Goal: Information Seeking & Learning: Learn about a topic

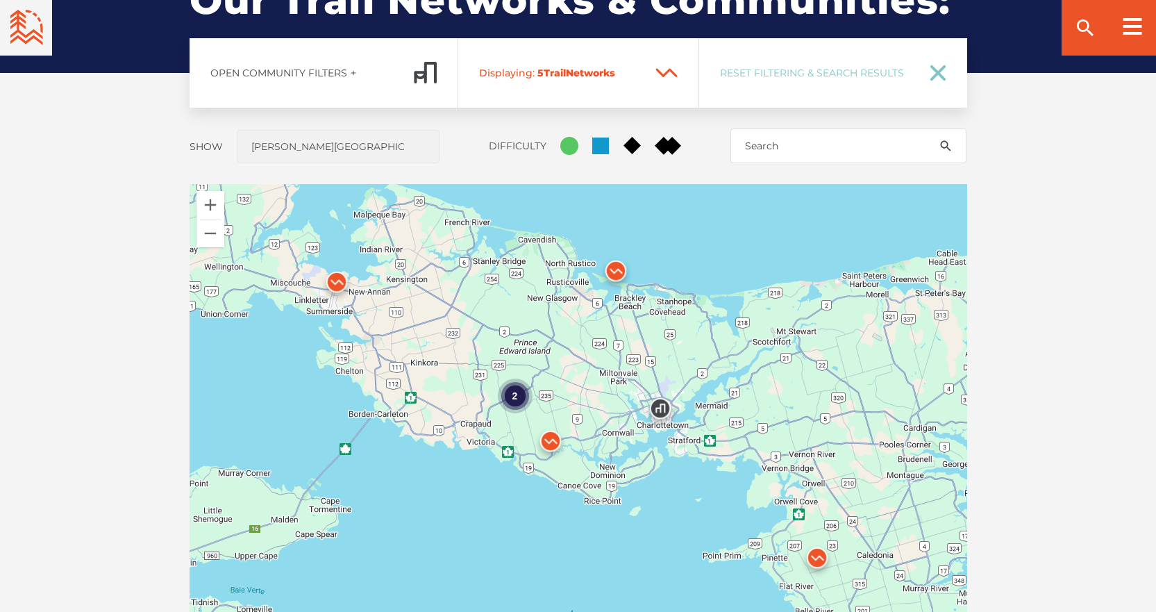
scroll to position [1111, 0]
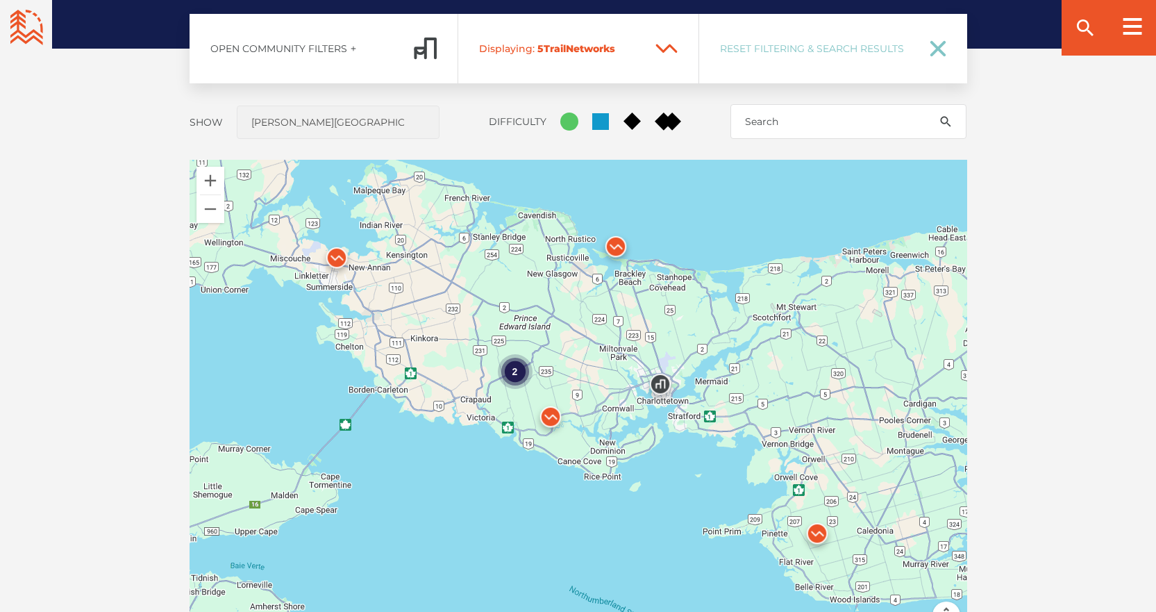
click at [549, 416] on img at bounding box center [551, 420] width 42 height 42
click at [821, 530] on img at bounding box center [817, 537] width 42 height 42
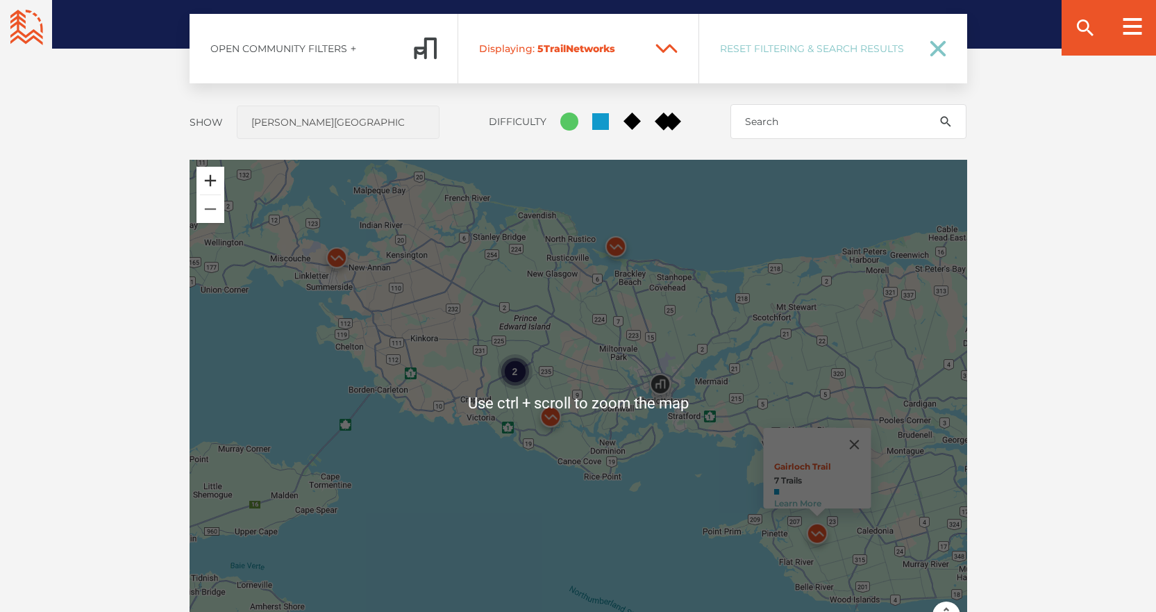
click at [208, 178] on button "Zoom in" at bounding box center [211, 181] width 28 height 28
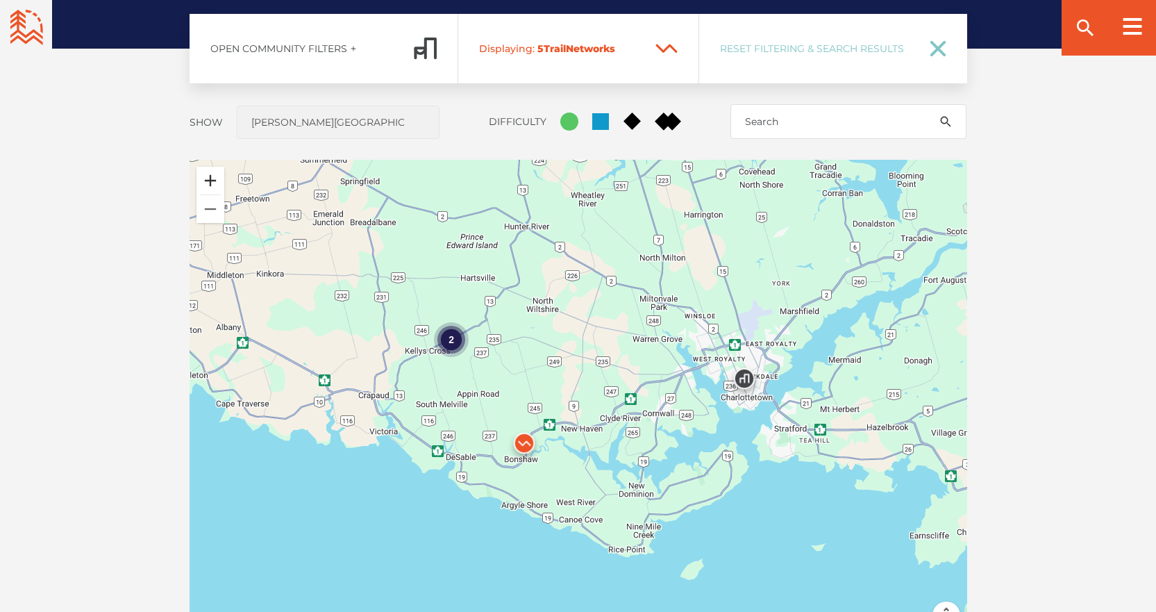
click at [215, 178] on button "Zoom in" at bounding box center [211, 181] width 28 height 28
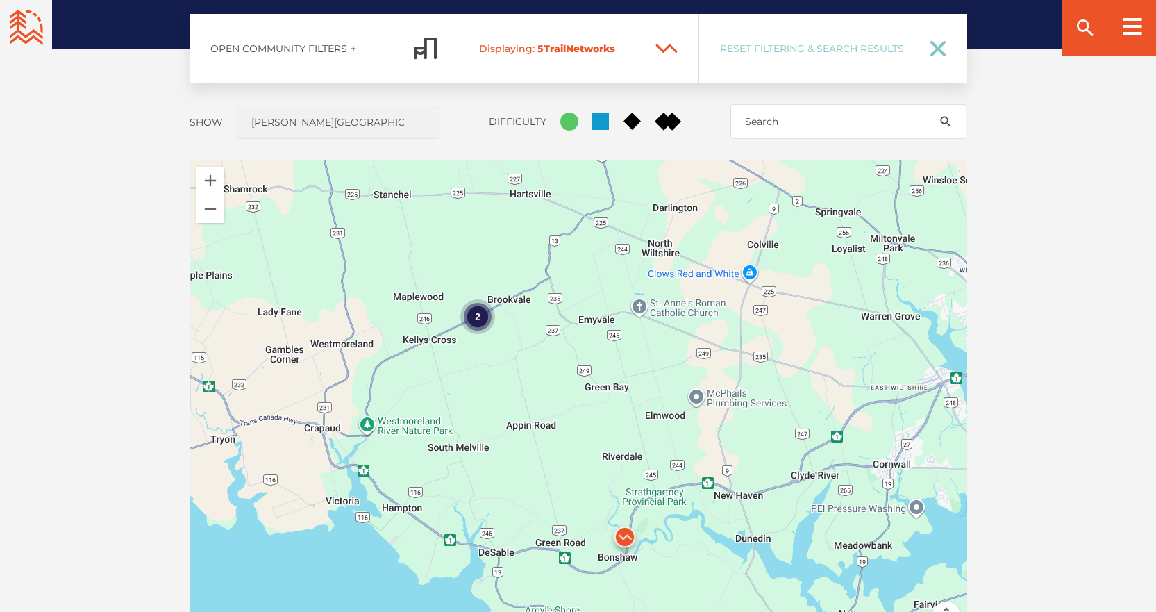
drag, startPoint x: 376, startPoint y: 306, endPoint x: 530, endPoint y: 347, distance: 159.5
click at [530, 347] on div "2 Gairloch Trail 7 Trails Learn More" at bounding box center [579, 403] width 778 height 486
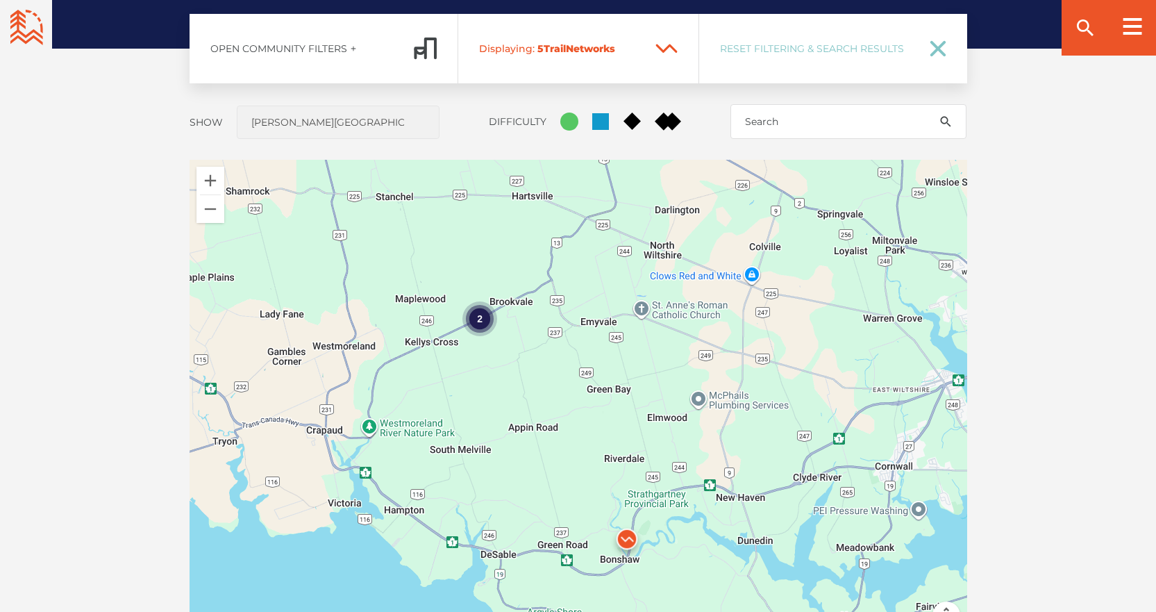
click at [475, 315] on div "2" at bounding box center [479, 318] width 35 height 35
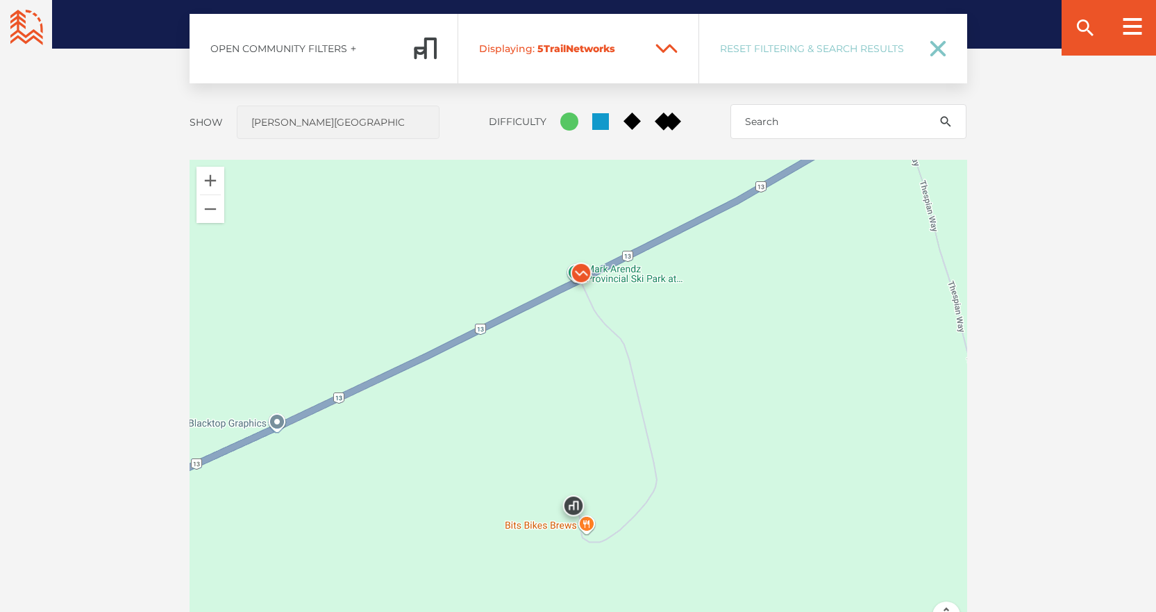
click at [579, 271] on img at bounding box center [581, 277] width 42 height 42
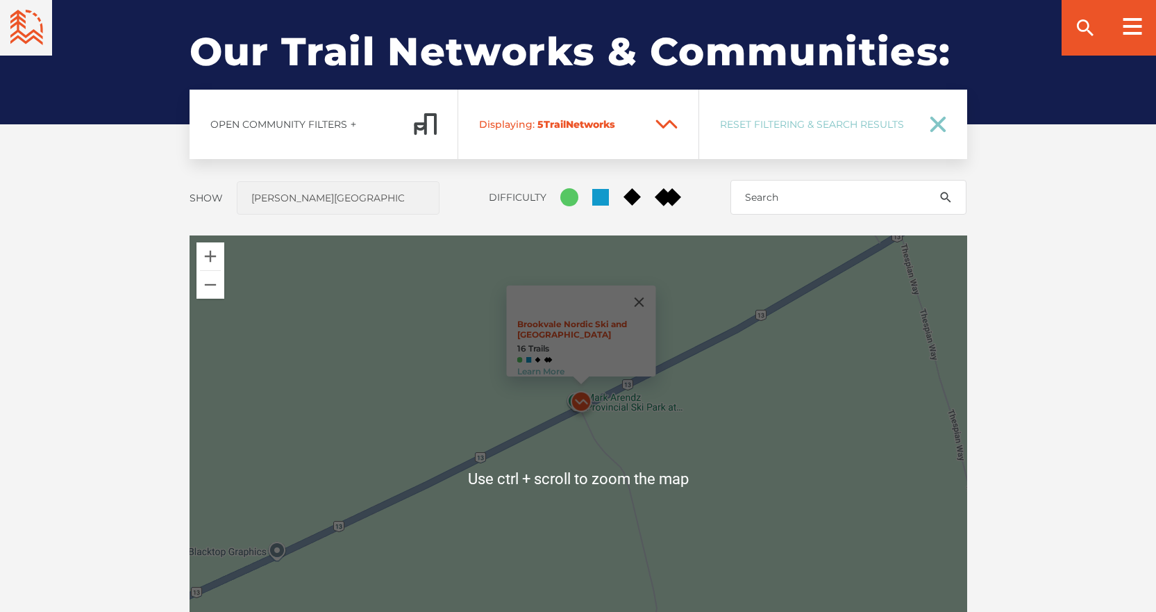
scroll to position [972, 0]
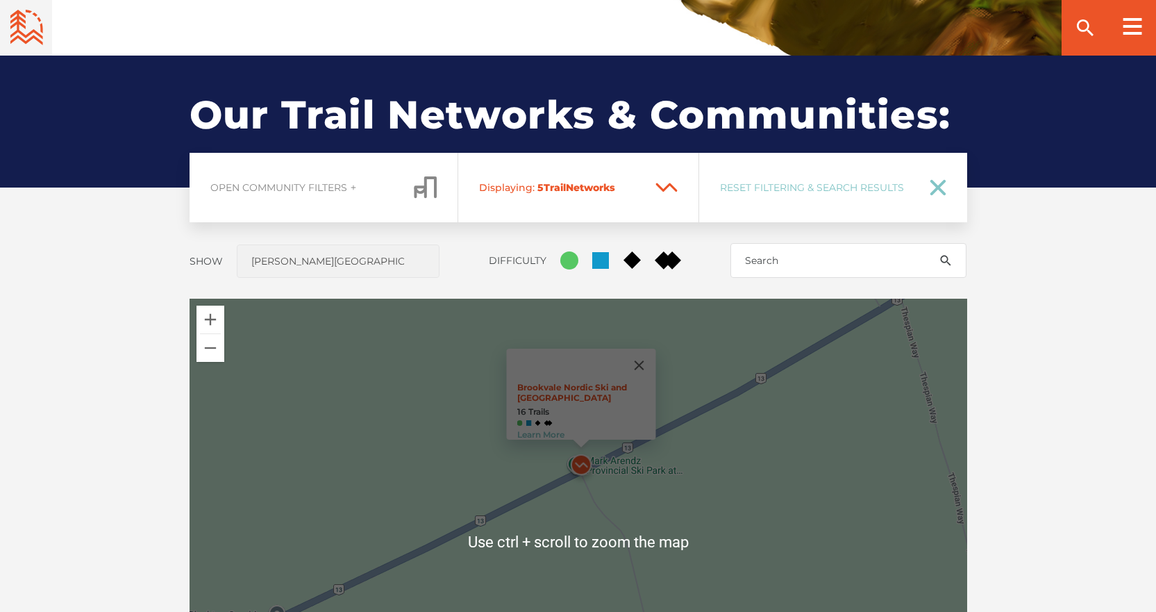
click at [378, 187] on span "Open Community Filters" at bounding box center [306, 187] width 192 height 12
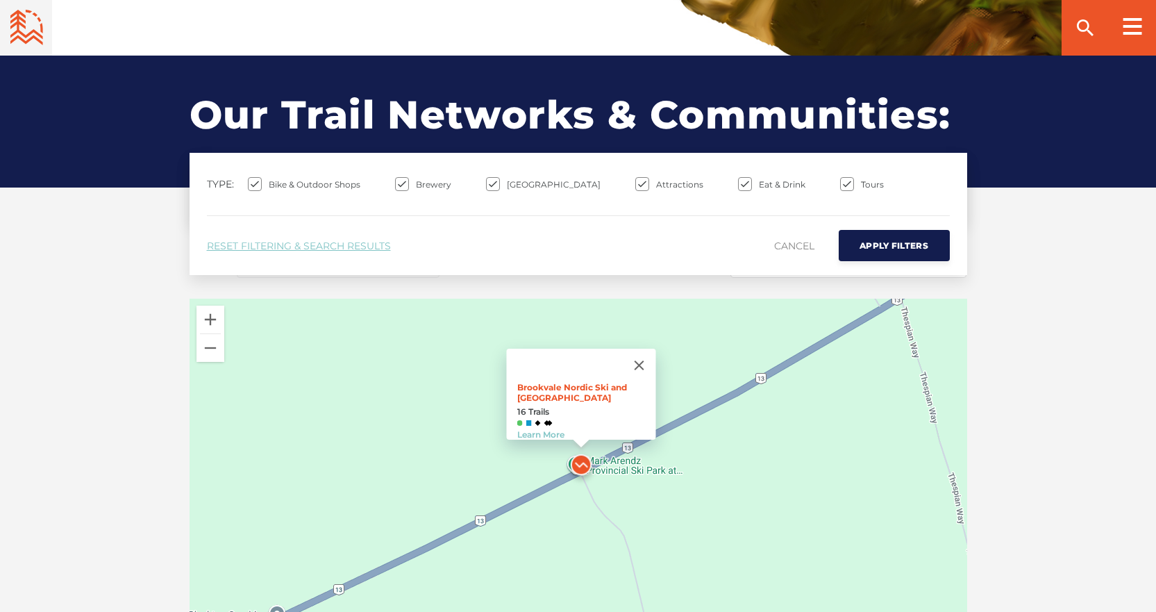
click at [81, 208] on div "Our Trails & Communities: Our Trail Networks & Communities: Open Community Filt…" at bounding box center [578, 480] width 1156 height 849
click at [399, 183] on input "Brewery" at bounding box center [402, 184] width 14 height 14
checkbox input "false"
click at [635, 184] on input "Attractions" at bounding box center [642, 184] width 14 height 14
checkbox input "false"
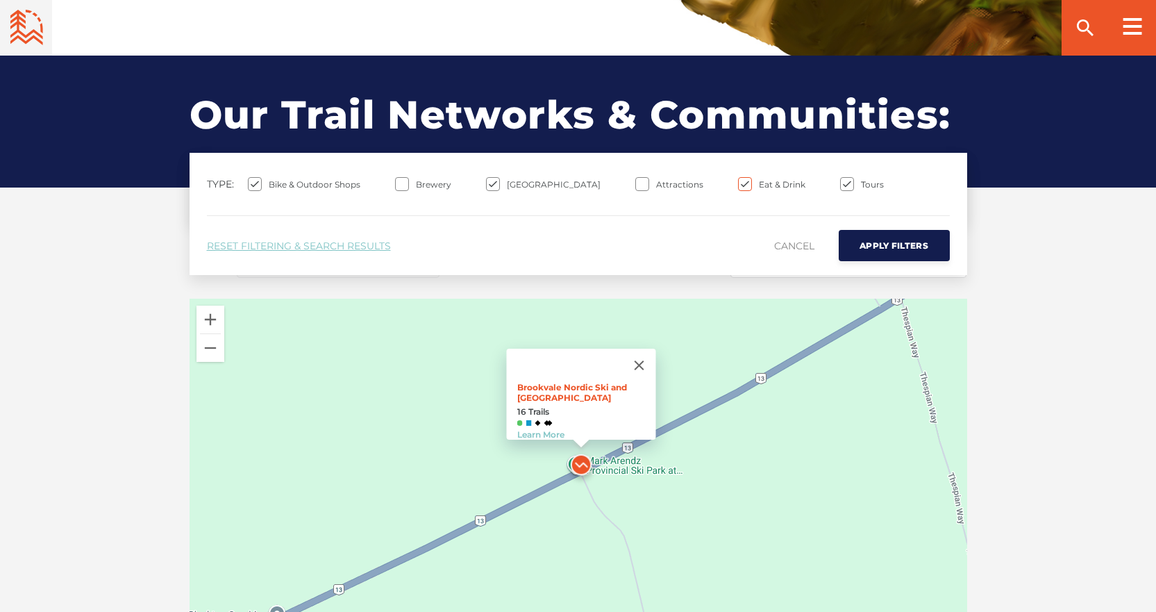
drag, startPoint x: 701, startPoint y: 182, endPoint x: 741, endPoint y: 190, distance: 41.1
click at [738, 183] on input "Eat & Drink" at bounding box center [745, 184] width 14 height 14
checkbox input "false"
click at [840, 183] on input "Tours" at bounding box center [847, 184] width 14 height 14
checkbox input "false"
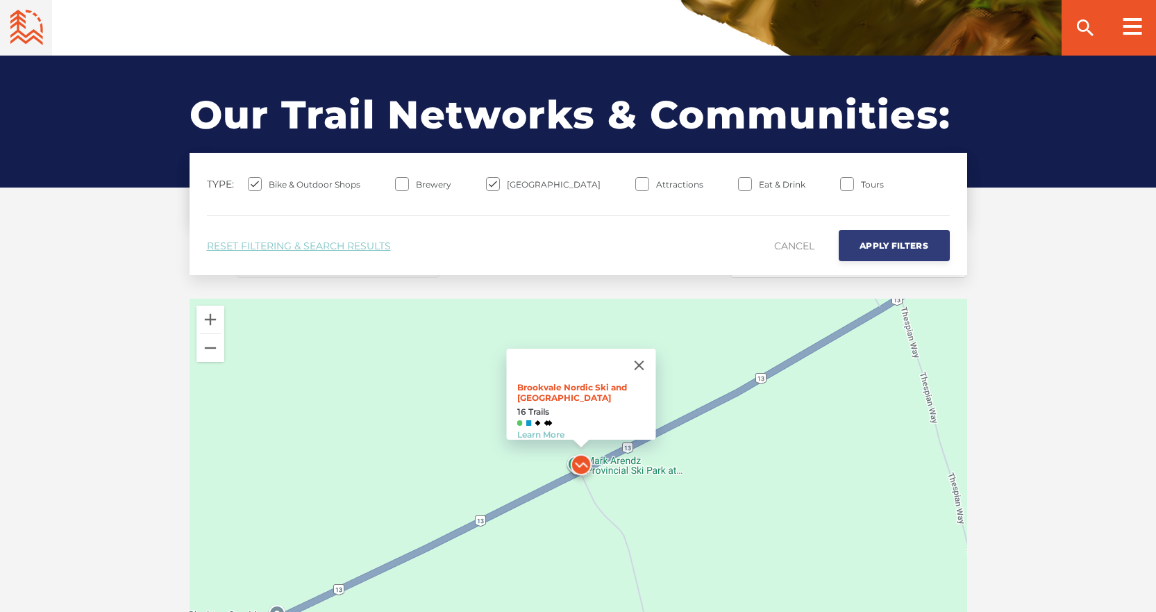
click at [894, 249] on span "Apply Filters" at bounding box center [894, 245] width 69 height 10
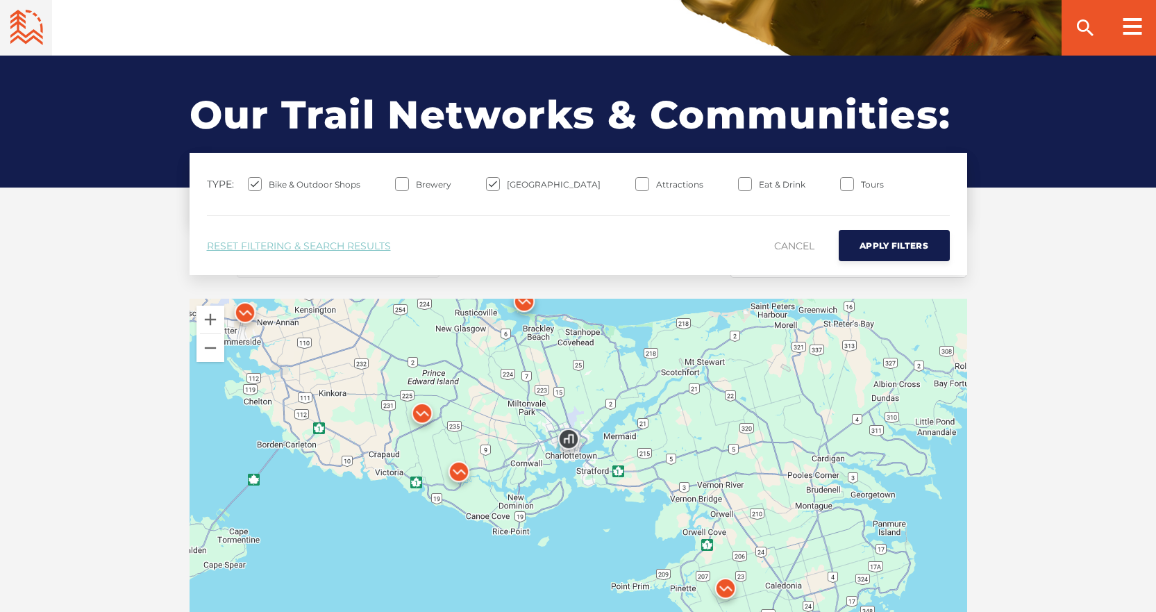
drag, startPoint x: 764, startPoint y: 526, endPoint x: 673, endPoint y: 442, distance: 124.3
click at [673, 442] on div at bounding box center [579, 542] width 778 height 486
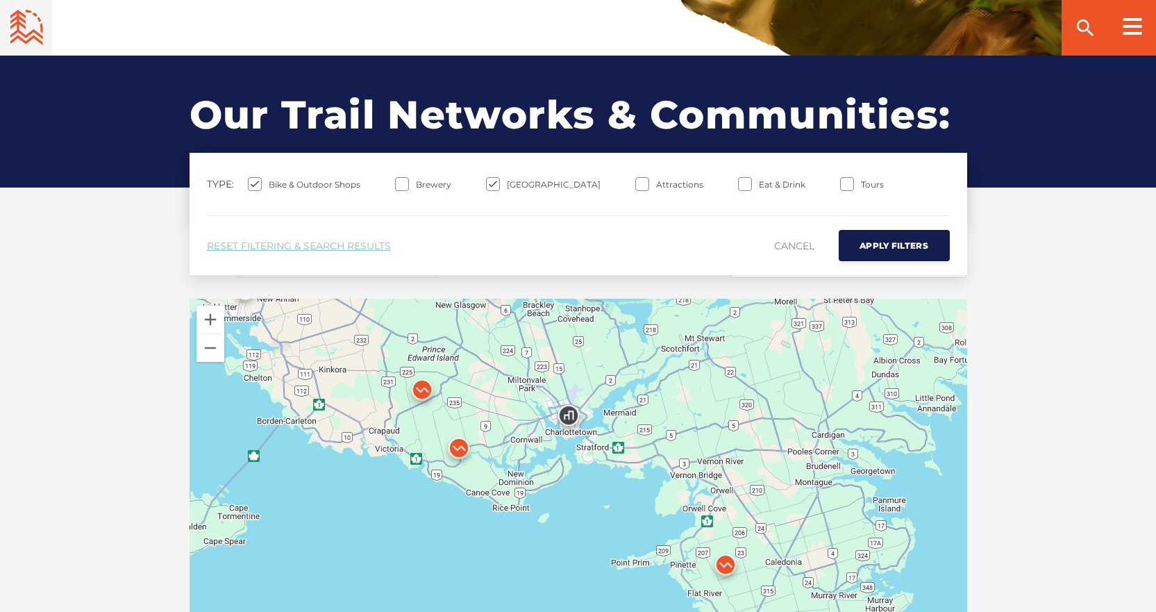
drag, startPoint x: 727, startPoint y: 494, endPoint x: 727, endPoint y: 465, distance: 29.2
click at [727, 465] on div at bounding box center [579, 542] width 778 height 486
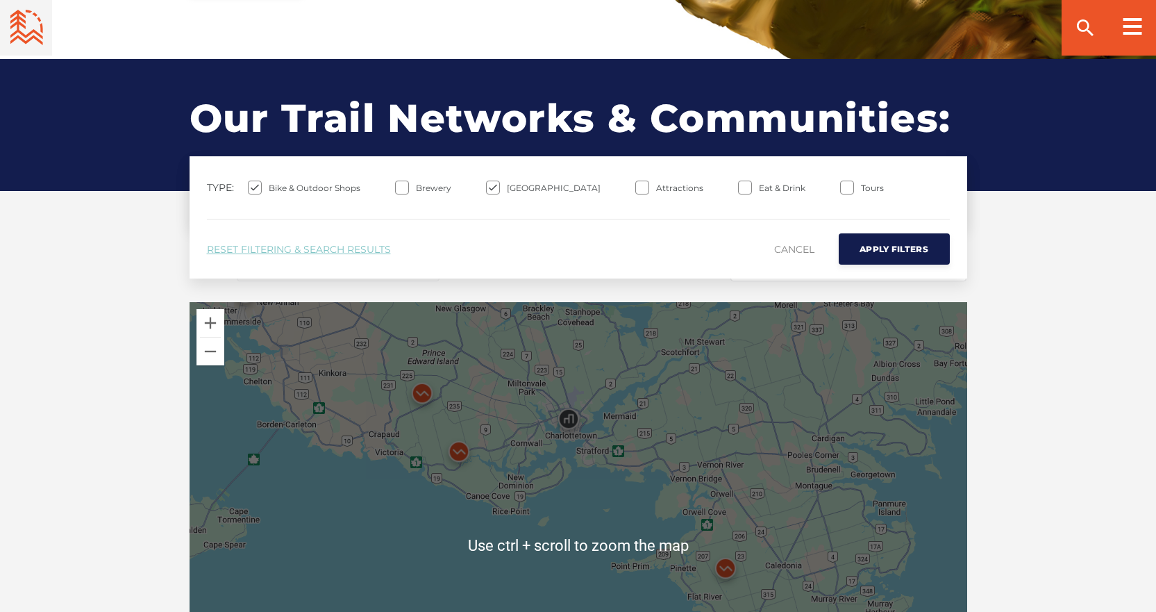
scroll to position [1111, 0]
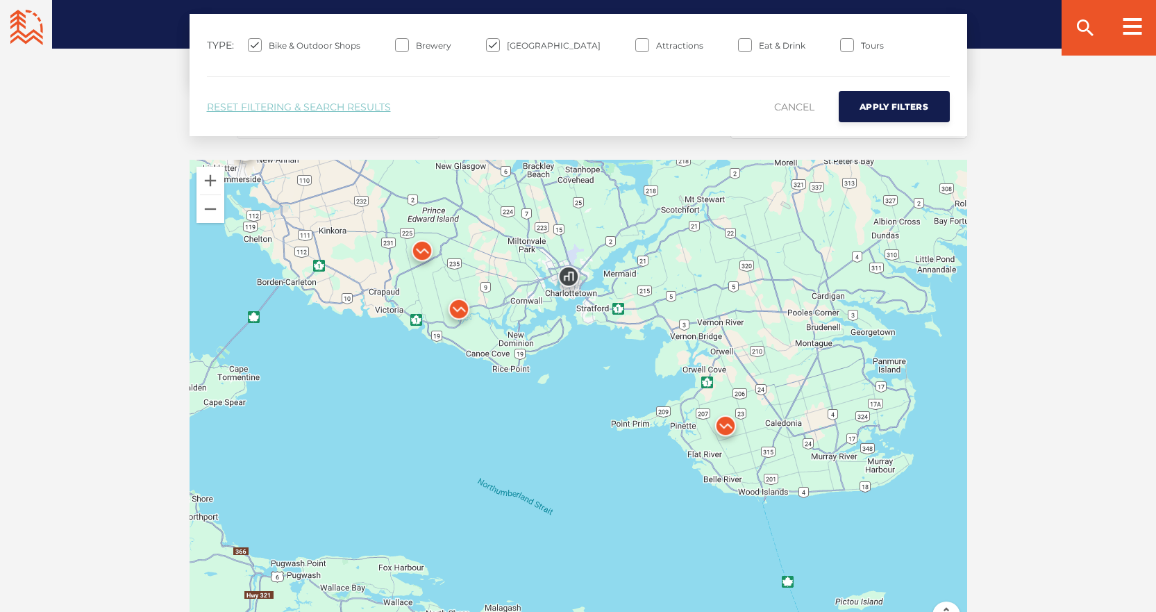
click at [128, 385] on div "Open Community Filters Displaying: 5 Trail Network s Reset Filtering & Search R…" at bounding box center [578, 369] width 972 height 710
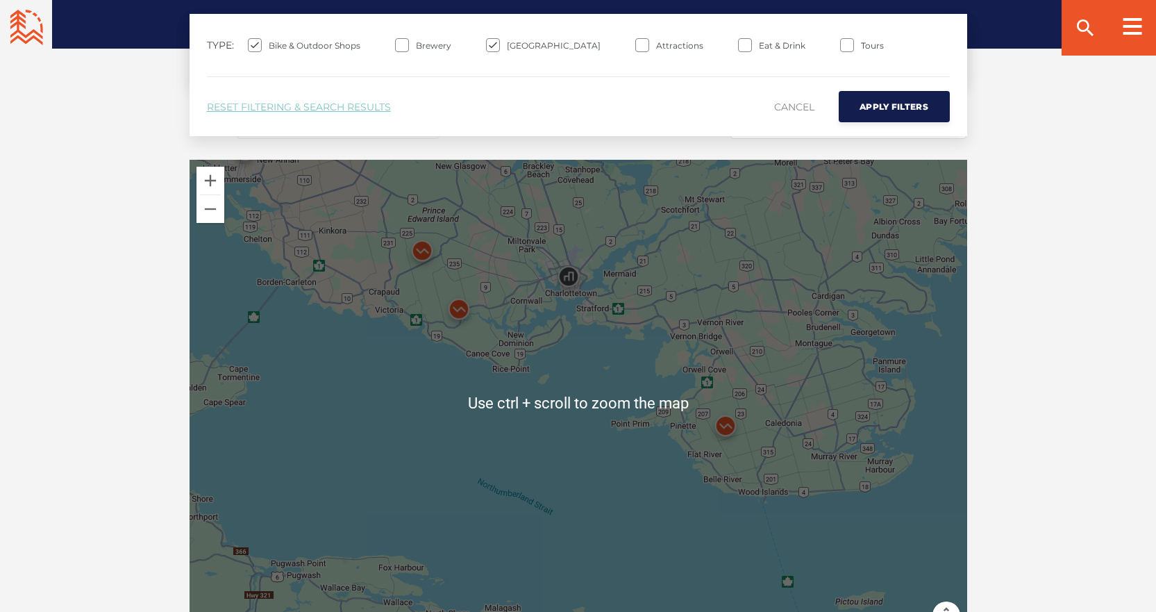
scroll to position [1180, 0]
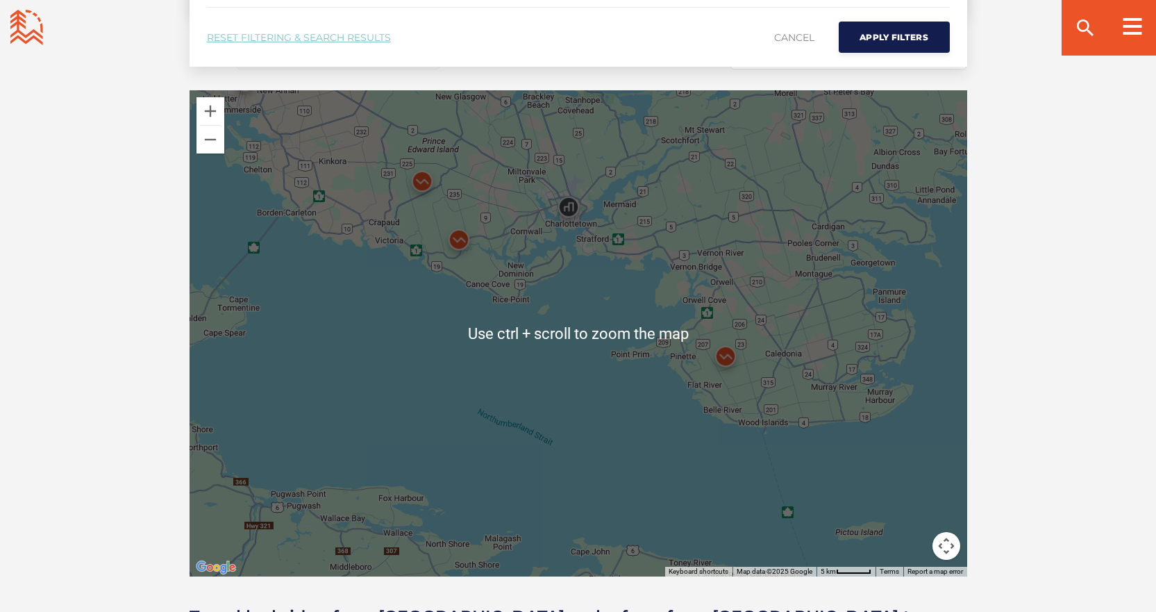
click at [117, 377] on div "Open Community Filters Displaying: 5 Trail Network s Reset Filtering & Search R…" at bounding box center [578, 299] width 972 height 710
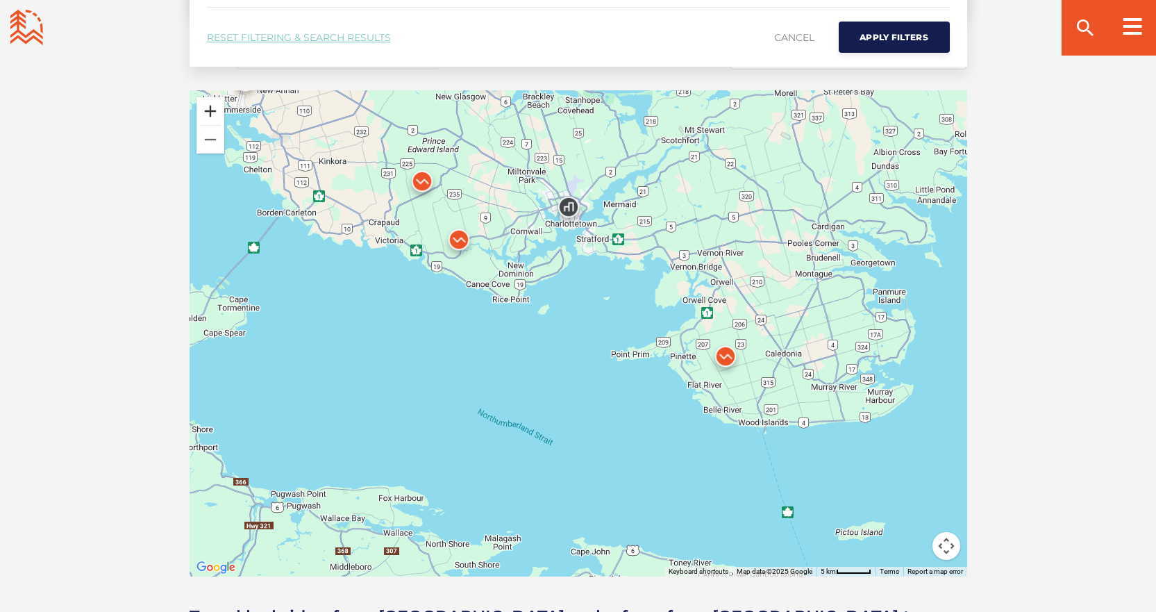
click at [202, 109] on button "Zoom in" at bounding box center [211, 111] width 28 height 28
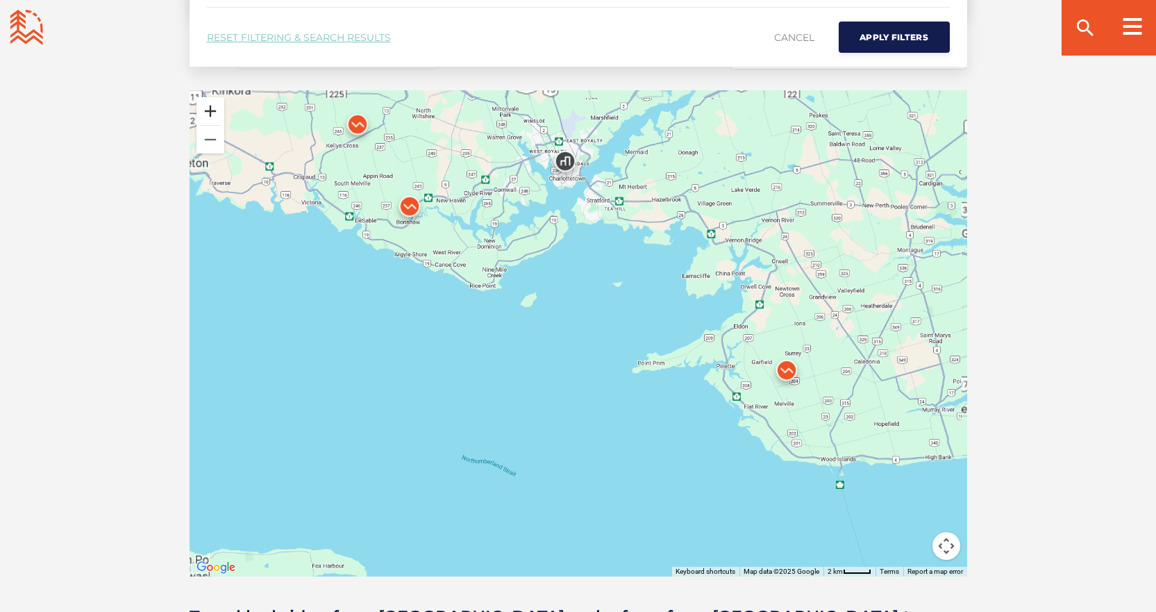
click at [202, 109] on button "Zoom in" at bounding box center [211, 111] width 28 height 28
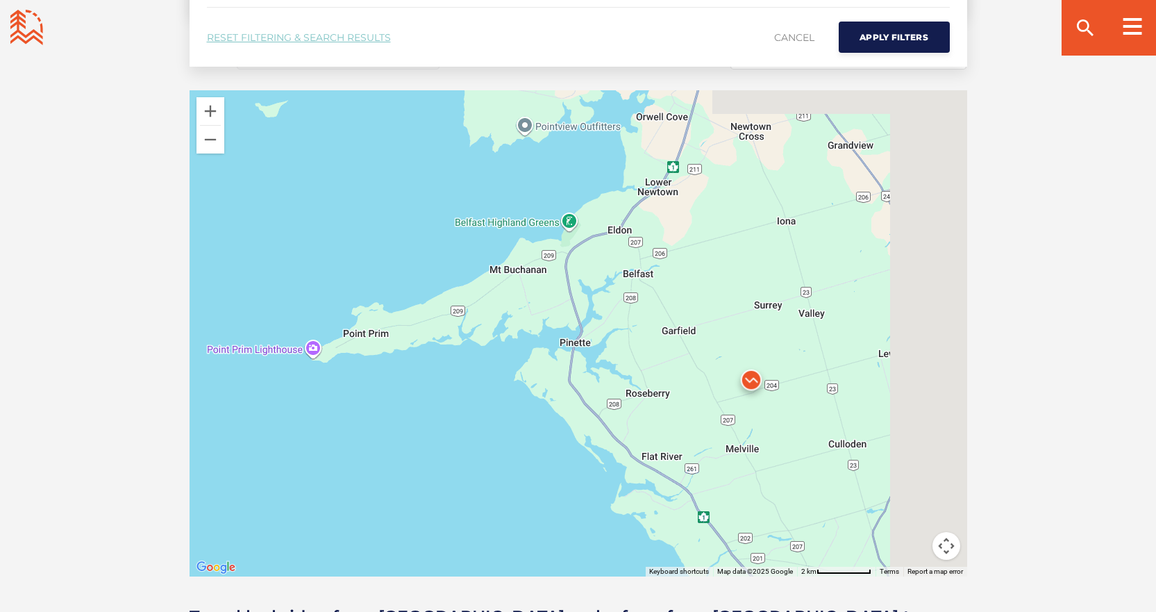
drag, startPoint x: 690, startPoint y: 342, endPoint x: 310, endPoint y: 264, distance: 387.7
click at [304, 265] on div at bounding box center [579, 333] width 778 height 486
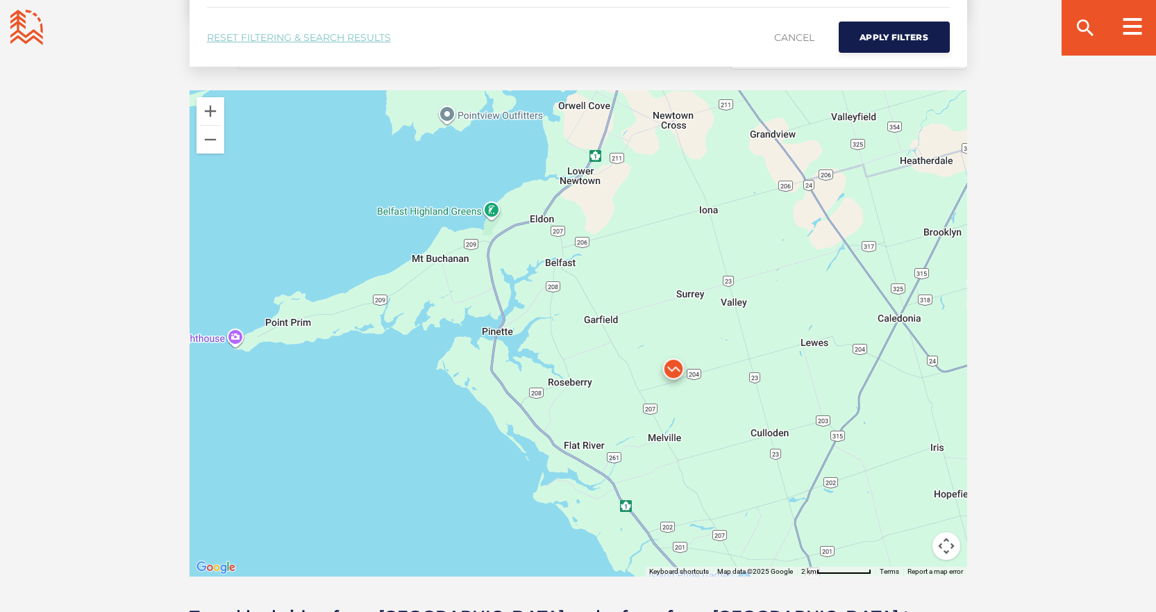
click at [717, 395] on div at bounding box center [579, 333] width 778 height 486
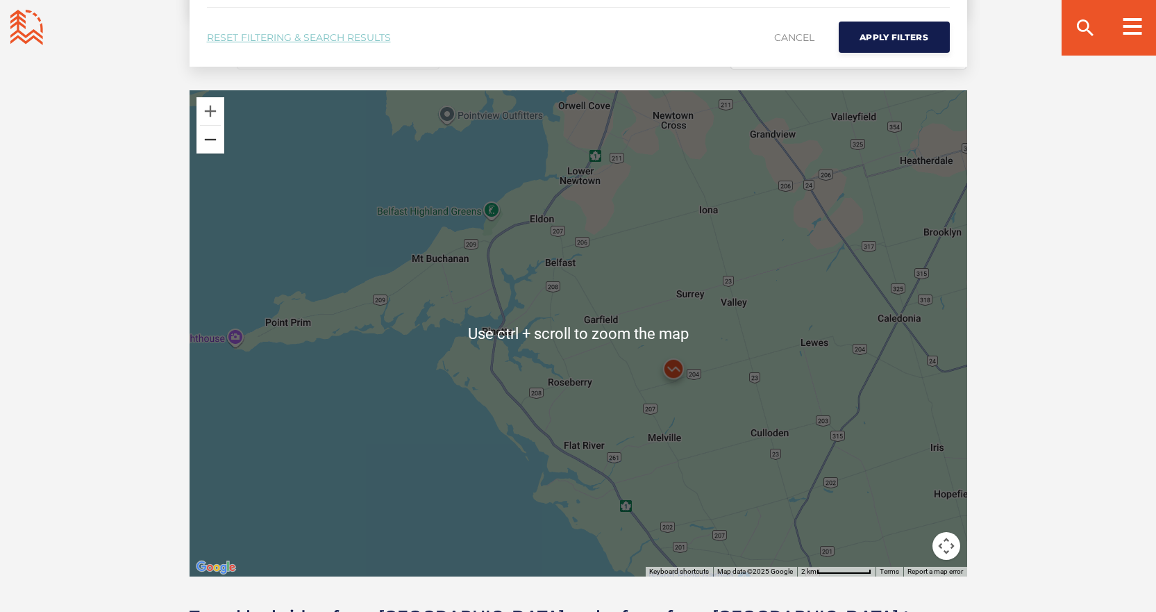
click at [210, 144] on button "Zoom out" at bounding box center [211, 140] width 28 height 28
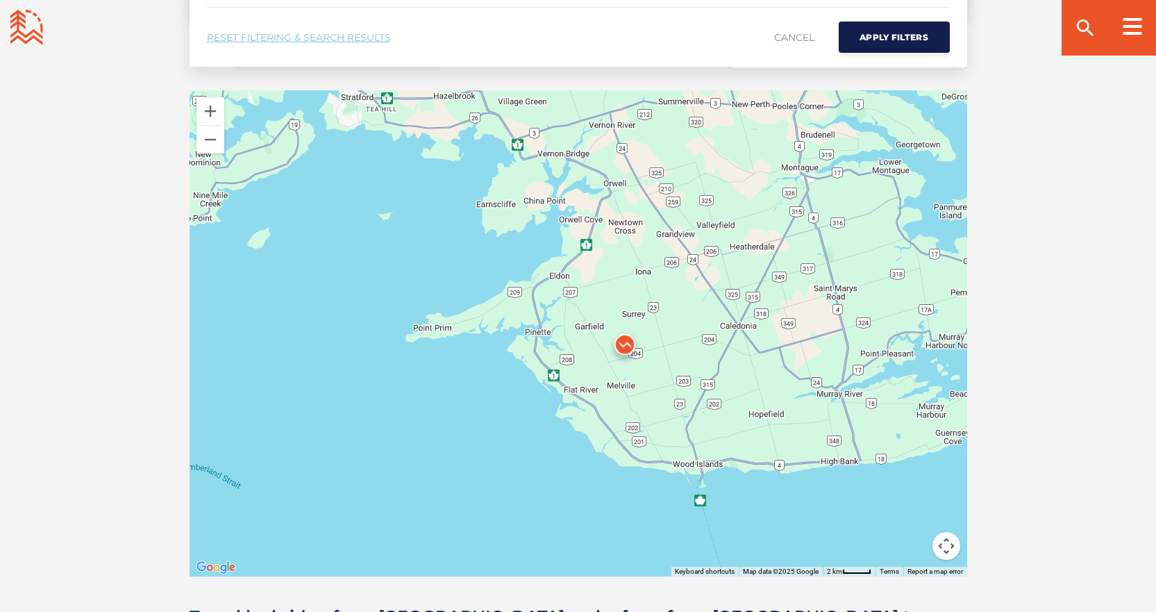
click at [625, 349] on img at bounding box center [625, 348] width 42 height 42
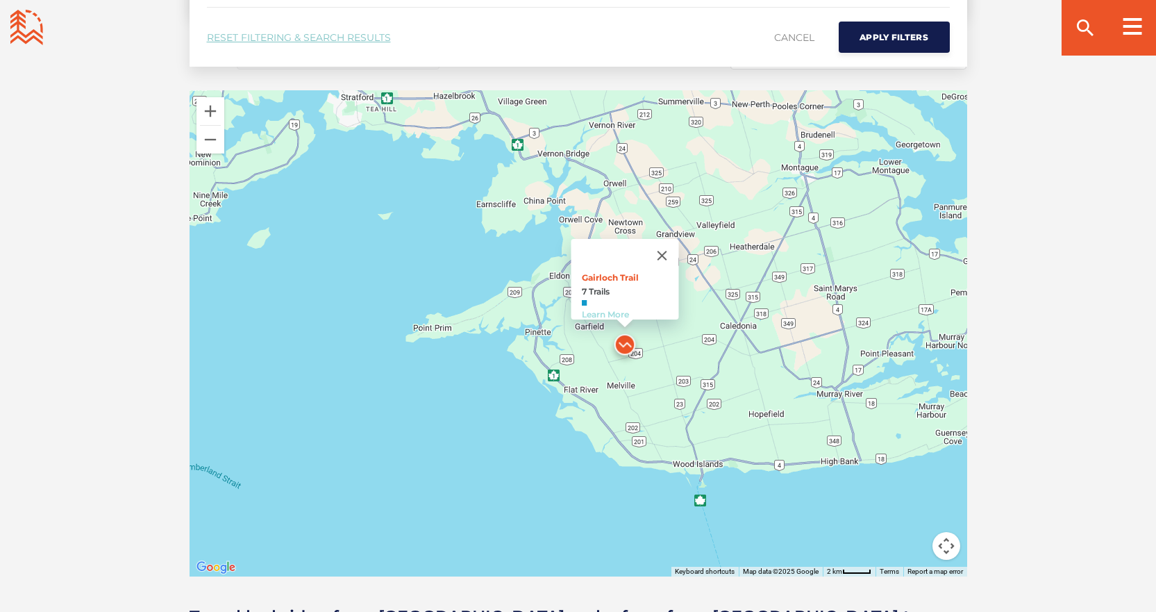
click at [592, 309] on link "Learn More" at bounding box center [604, 314] width 47 height 10
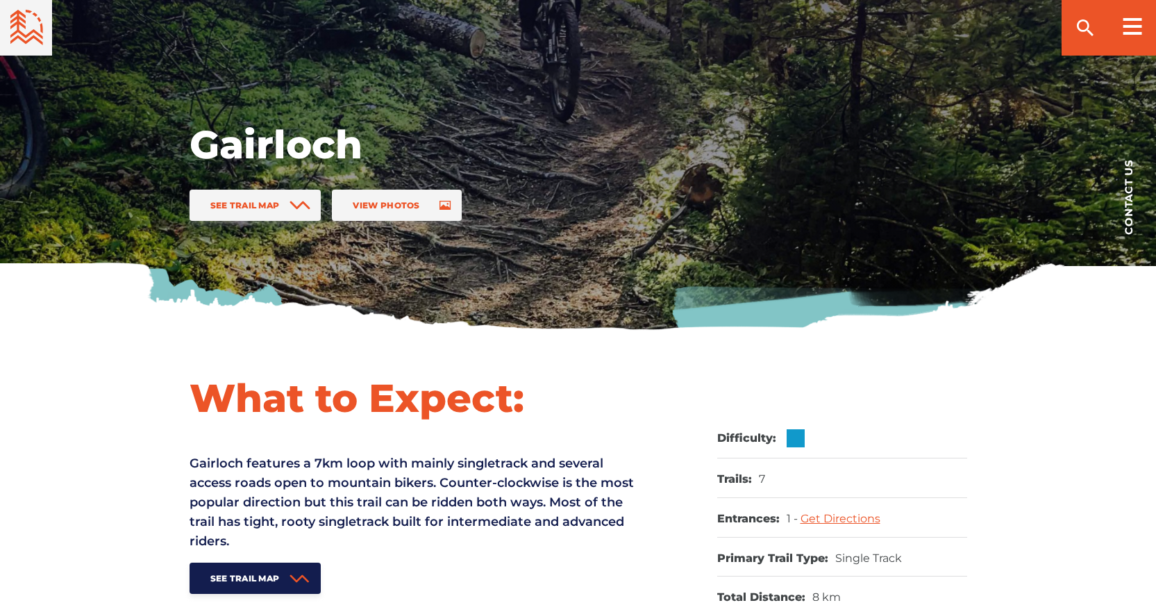
scroll to position [69, 0]
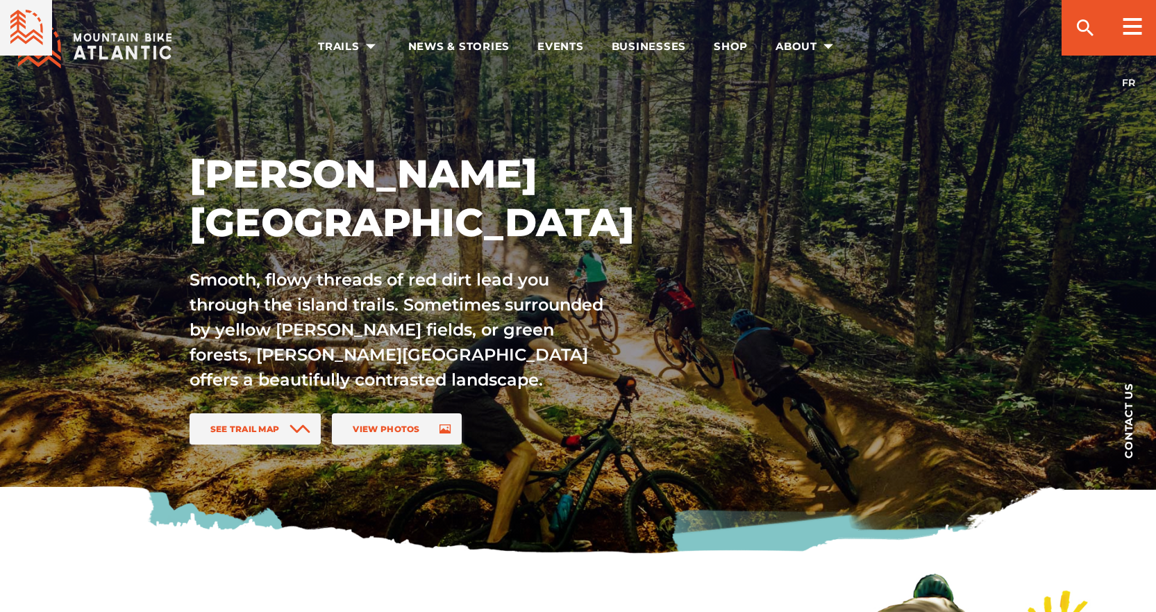
scroll to position [1180, 0]
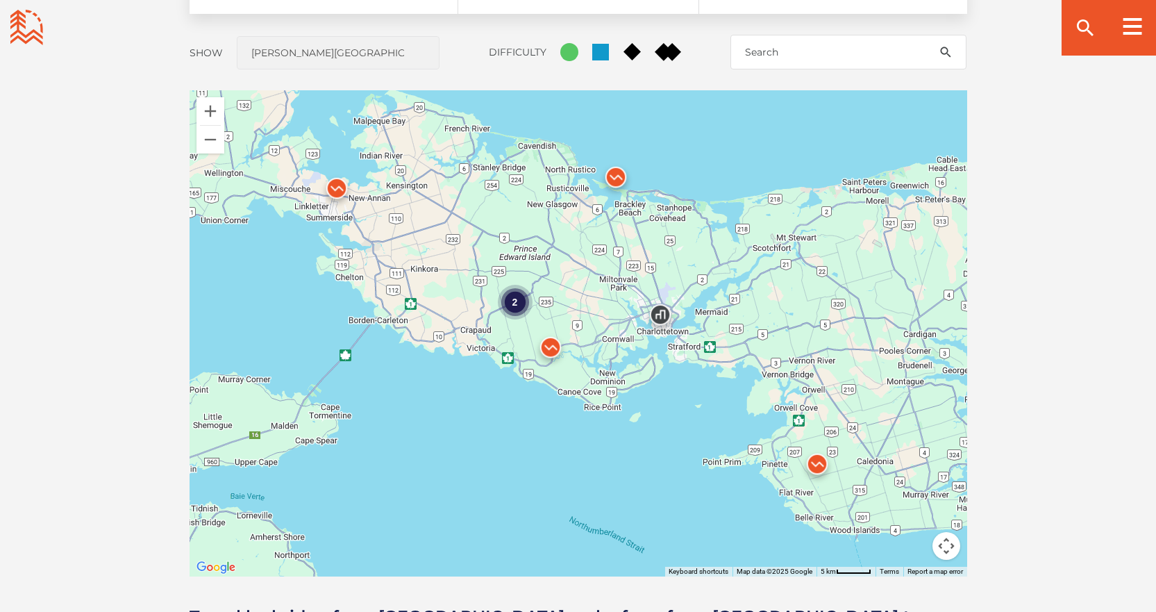
click at [550, 347] on img at bounding box center [551, 351] width 42 height 42
click at [522, 312] on link "Learn More" at bounding box center [530, 317] width 47 height 10
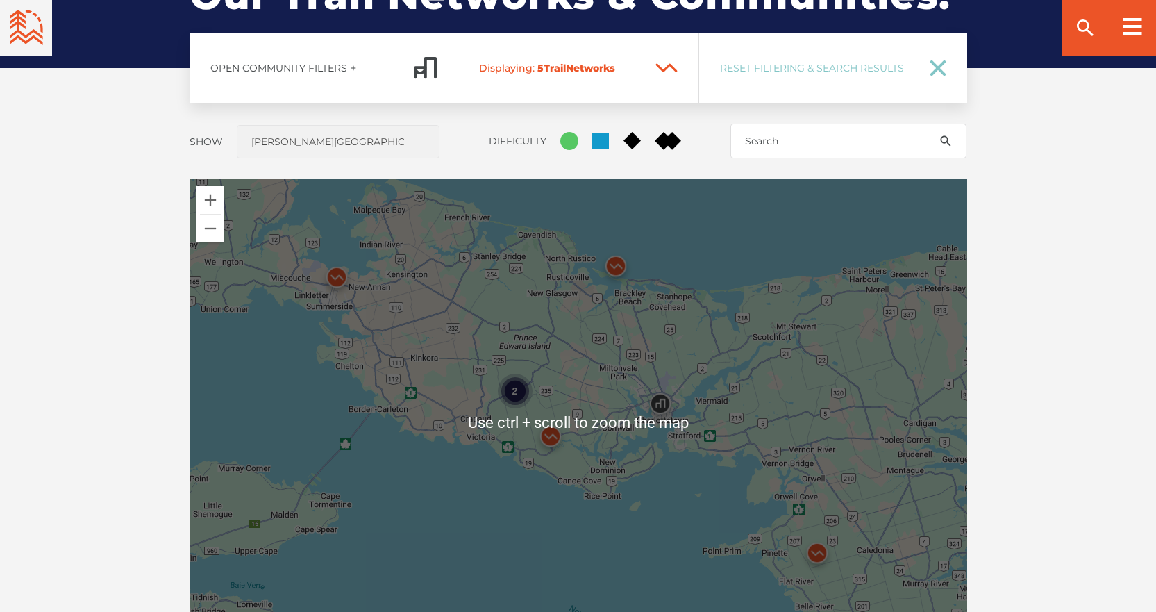
scroll to position [1180, 0]
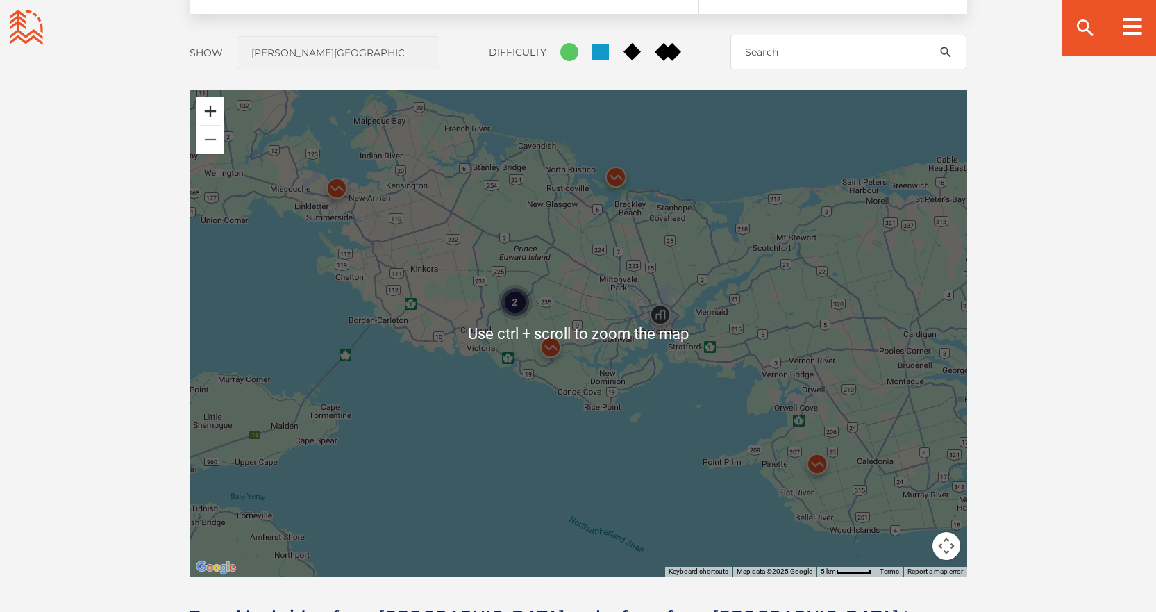
click at [209, 110] on button "Zoom in" at bounding box center [211, 111] width 28 height 28
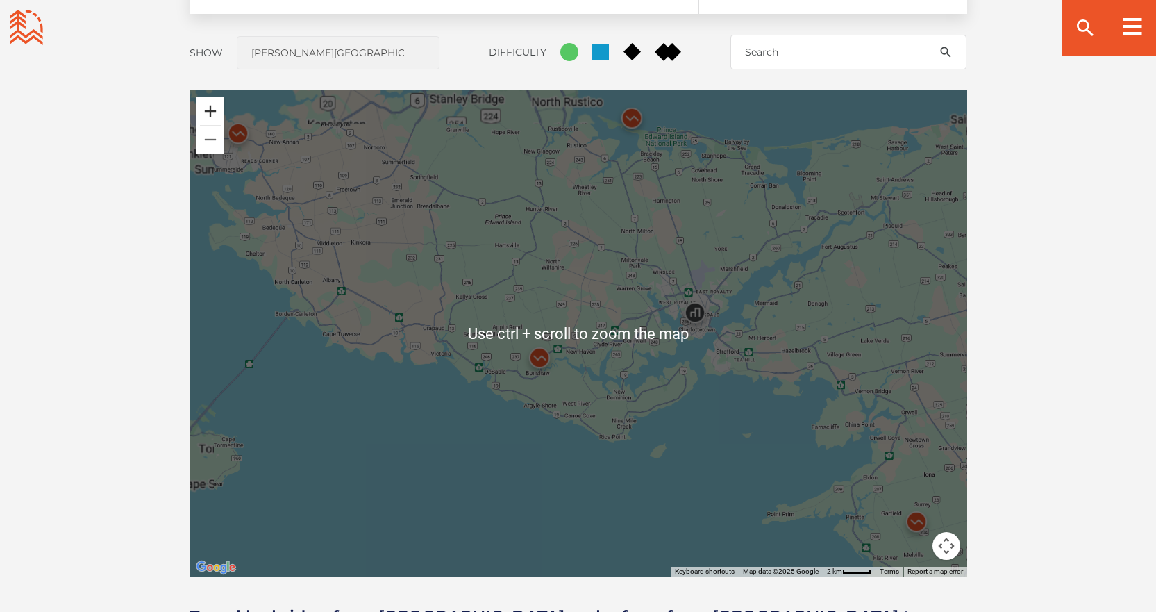
click at [209, 110] on button "Zoom in" at bounding box center [211, 111] width 28 height 28
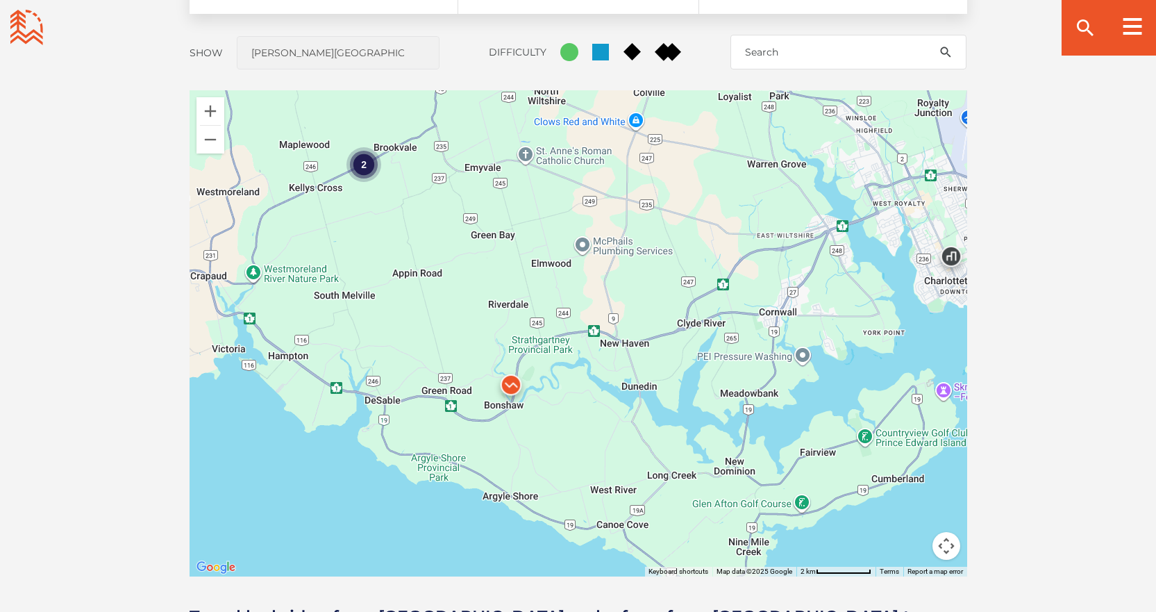
drag, startPoint x: 524, startPoint y: 467, endPoint x: 567, endPoint y: 421, distance: 62.4
click at [567, 421] on div "2" at bounding box center [579, 333] width 778 height 486
click at [511, 385] on img at bounding box center [511, 388] width 42 height 42
click at [487, 349] on link "Learn More" at bounding box center [490, 354] width 47 height 10
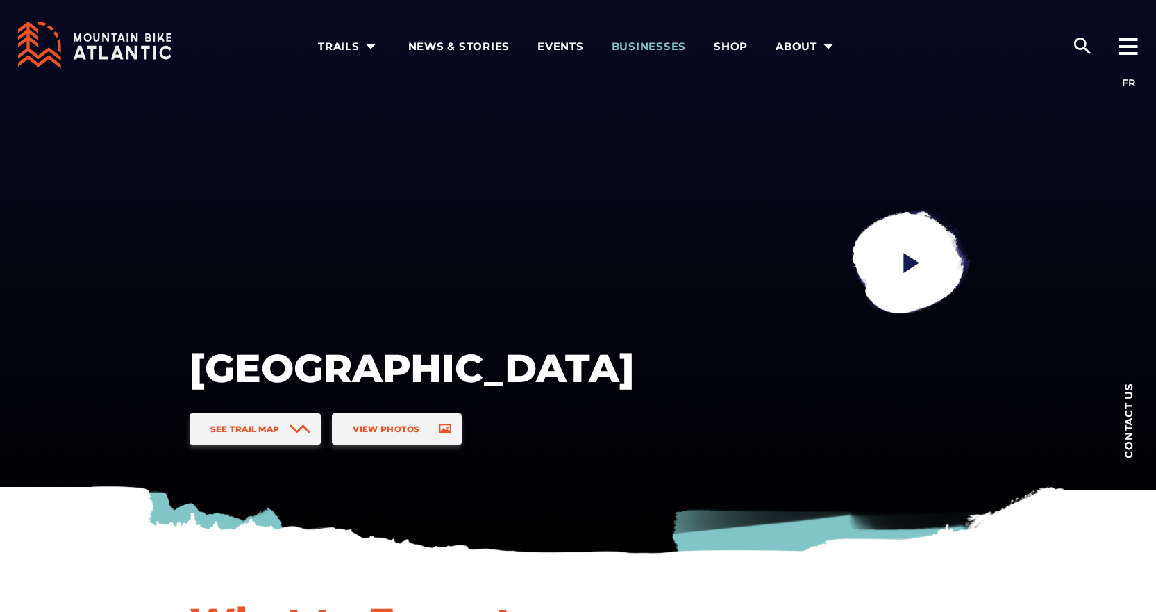
drag, startPoint x: 649, startPoint y: 360, endPoint x: 644, endPoint y: 43, distance: 316.7
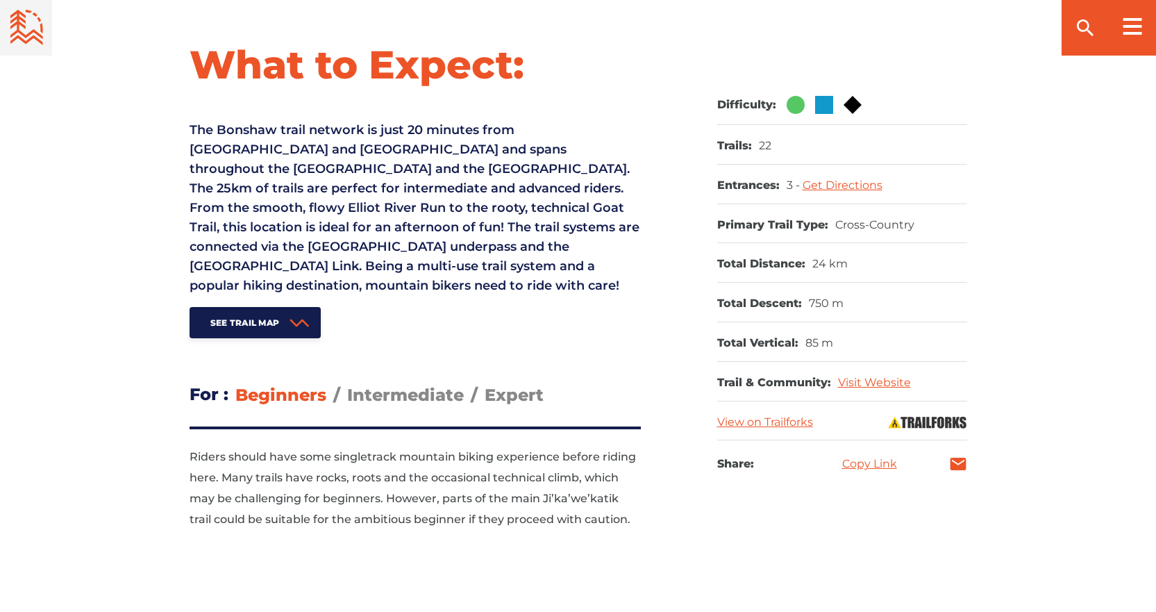
scroll to position [555, 0]
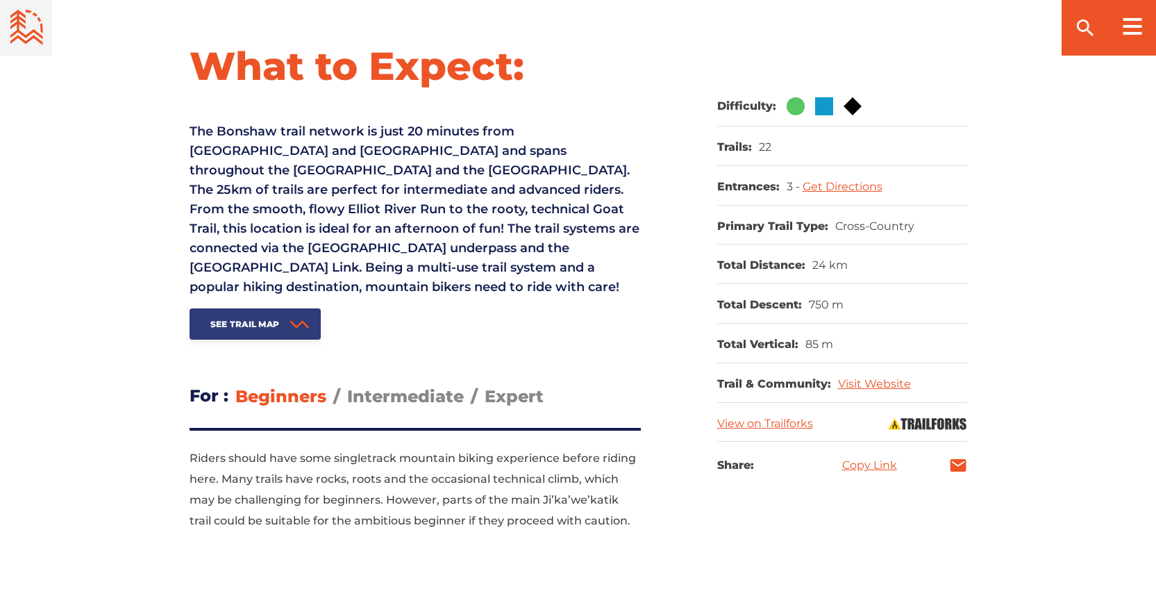
click at [301, 321] on icon at bounding box center [300, 324] width 21 height 9
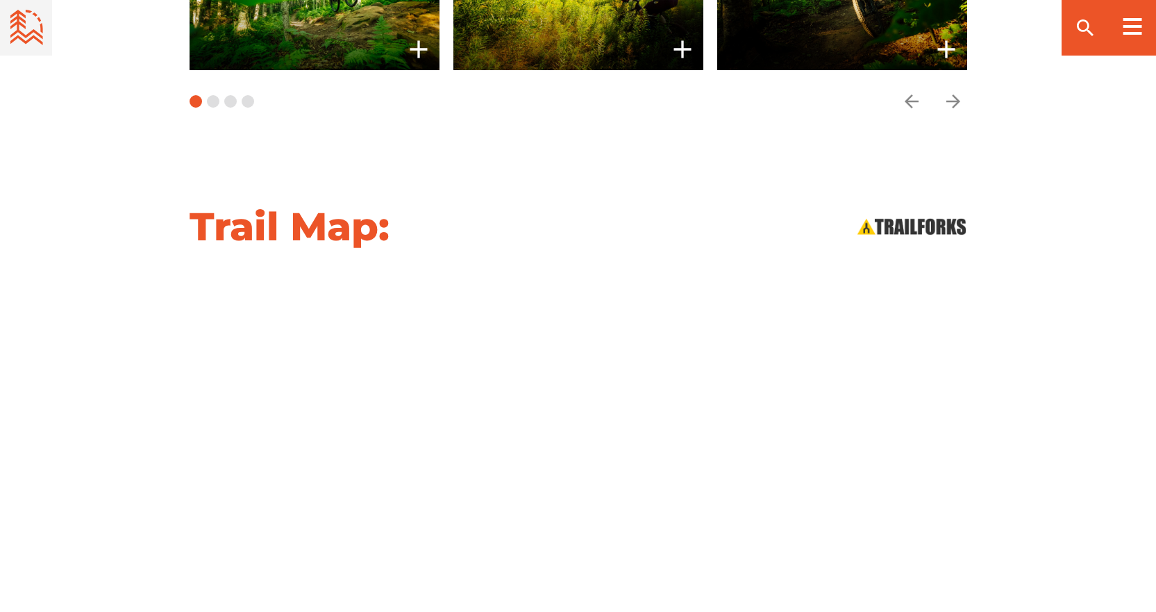
scroll to position [1541, 0]
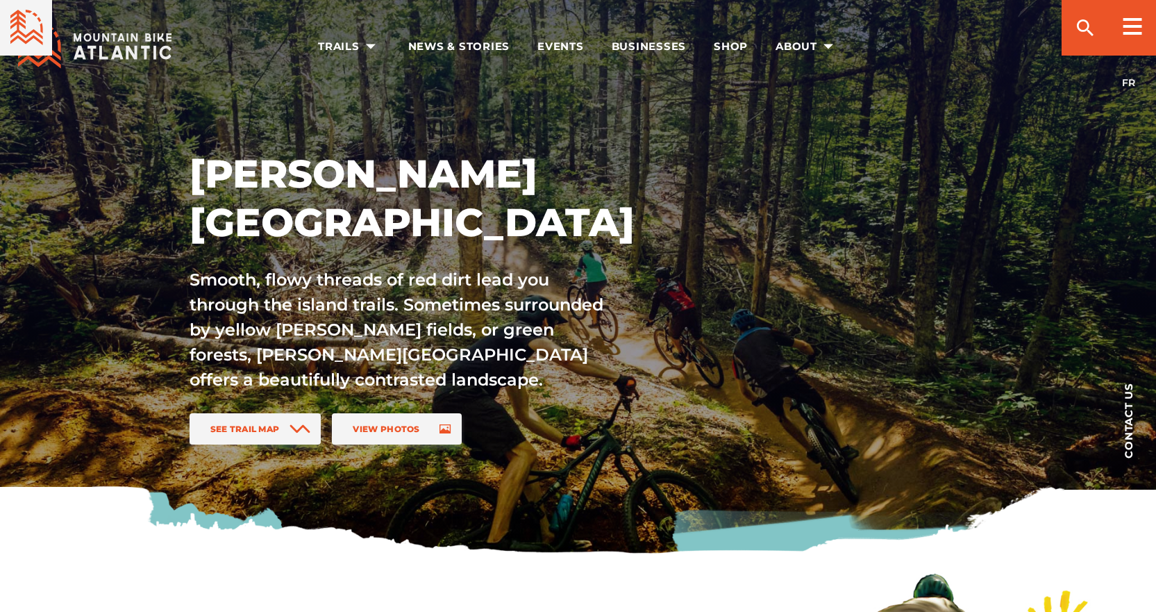
scroll to position [1180, 0]
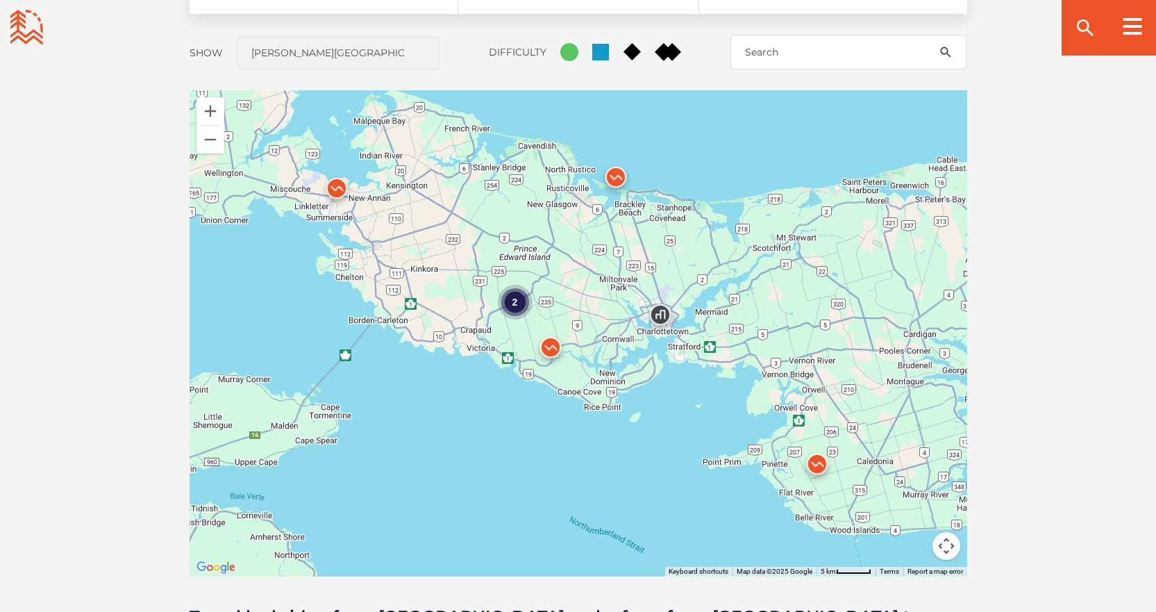
click at [329, 186] on img at bounding box center [337, 192] width 42 height 42
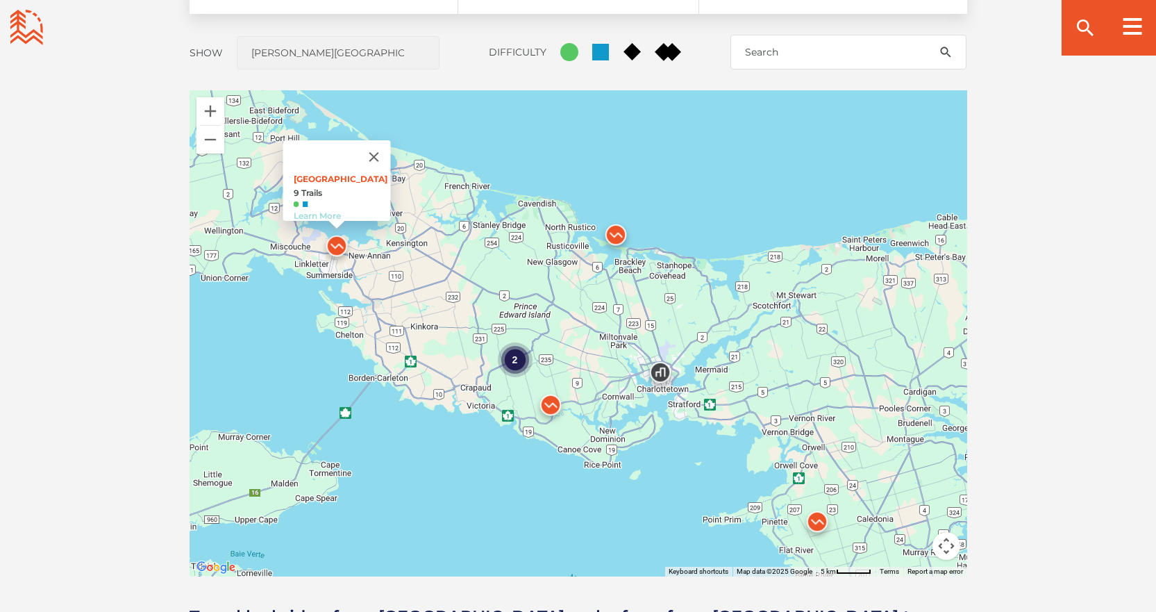
click at [313, 211] on link "Learn More" at bounding box center [316, 215] width 47 height 10
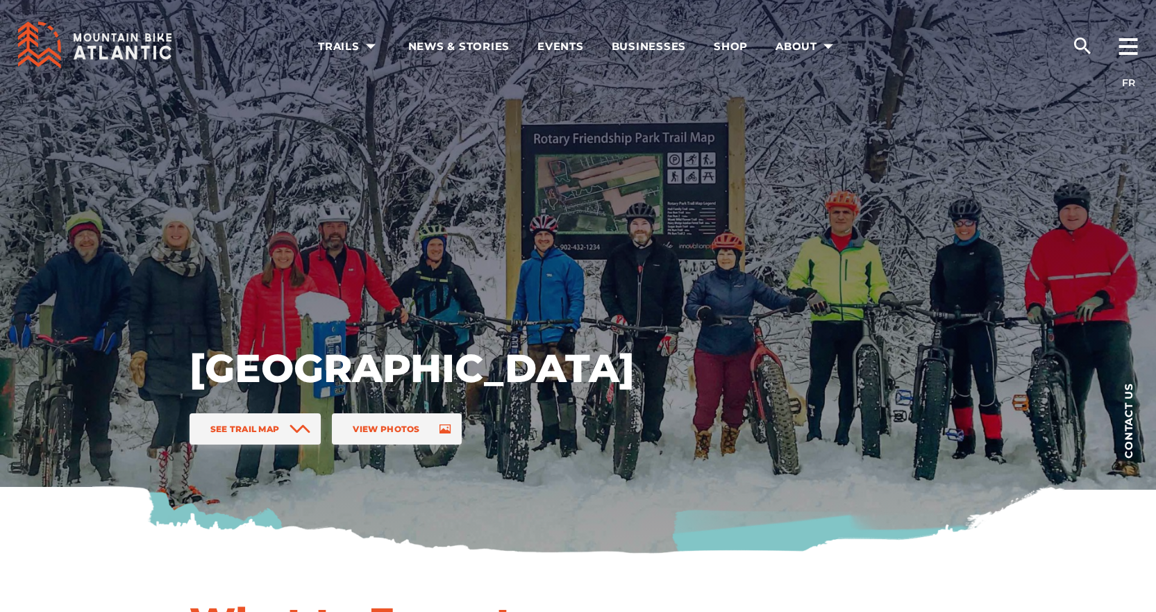
drag, startPoint x: 696, startPoint y: 460, endPoint x: 675, endPoint y: 419, distance: 45.3
click at [694, 424] on div "Rotary Park See Trail Map View Photos" at bounding box center [578, 277] width 972 height 555
click at [242, 419] on link "See Trail Map" at bounding box center [256, 428] width 132 height 31
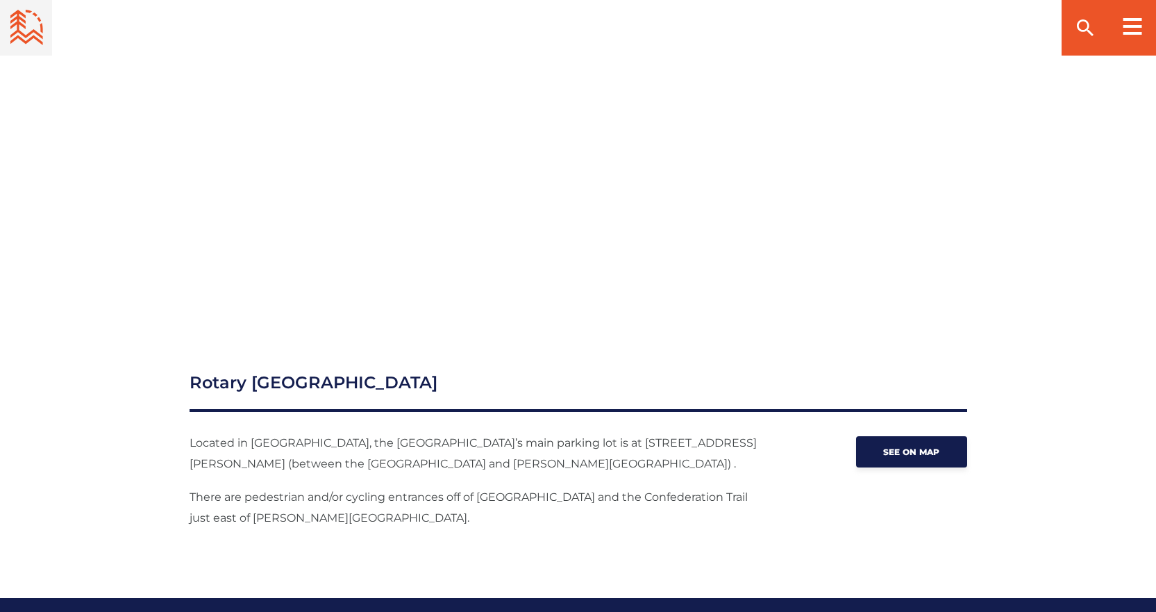
scroll to position [1582, 0]
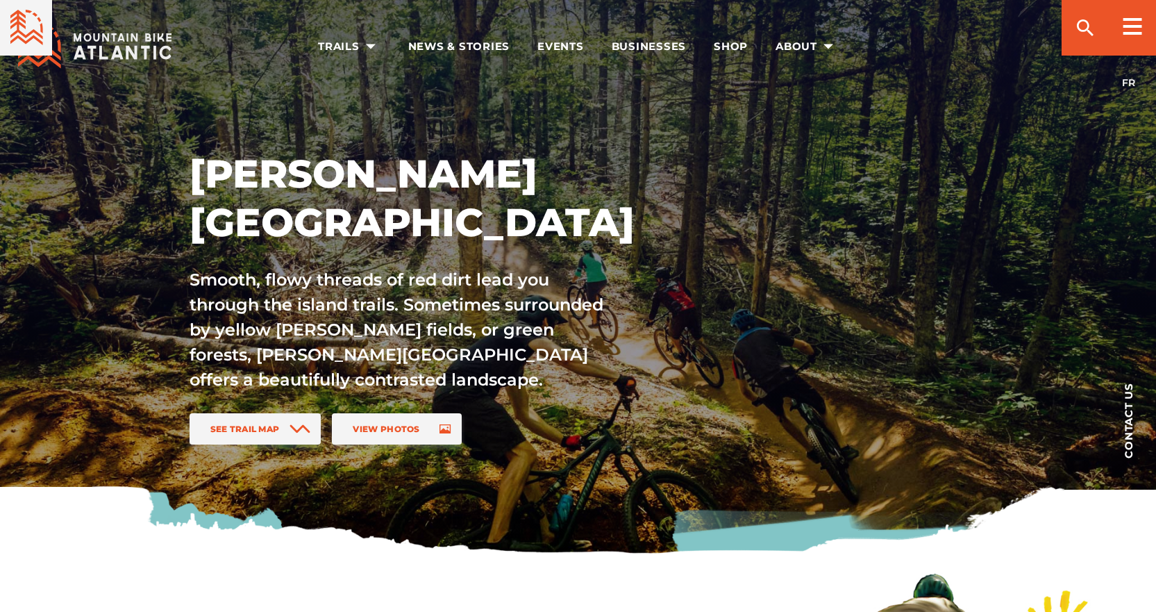
scroll to position [1180, 0]
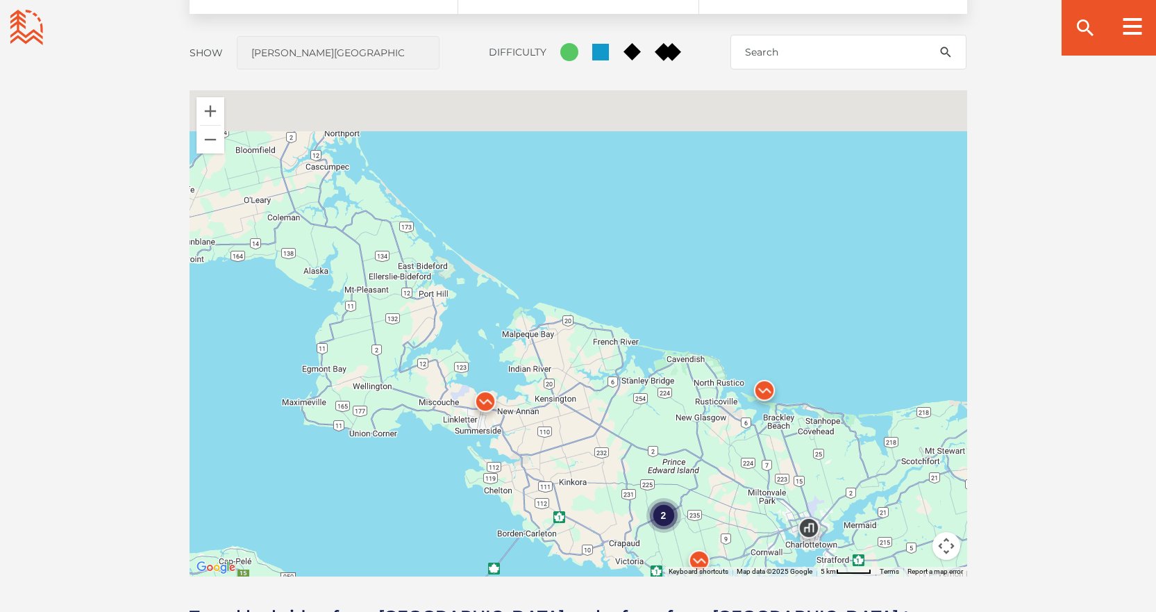
drag, startPoint x: 508, startPoint y: 294, endPoint x: 673, endPoint y: 536, distance: 292.9
click at [727, 546] on div "To navigate, press the arrow keys. 2" at bounding box center [1116, 546] width 778 height 0
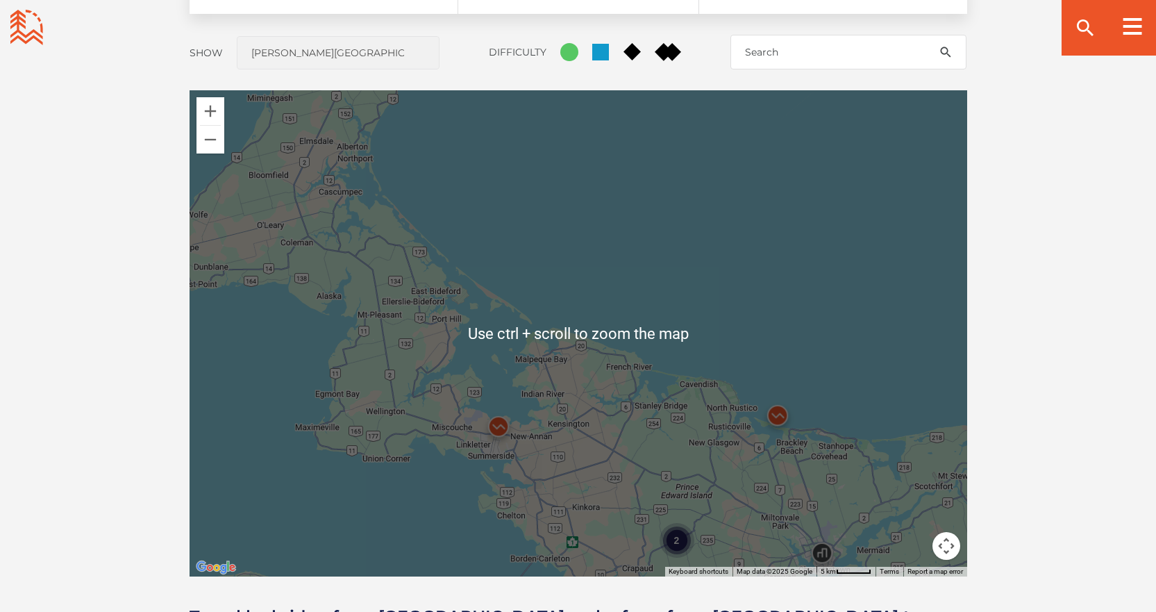
scroll to position [1250, 0]
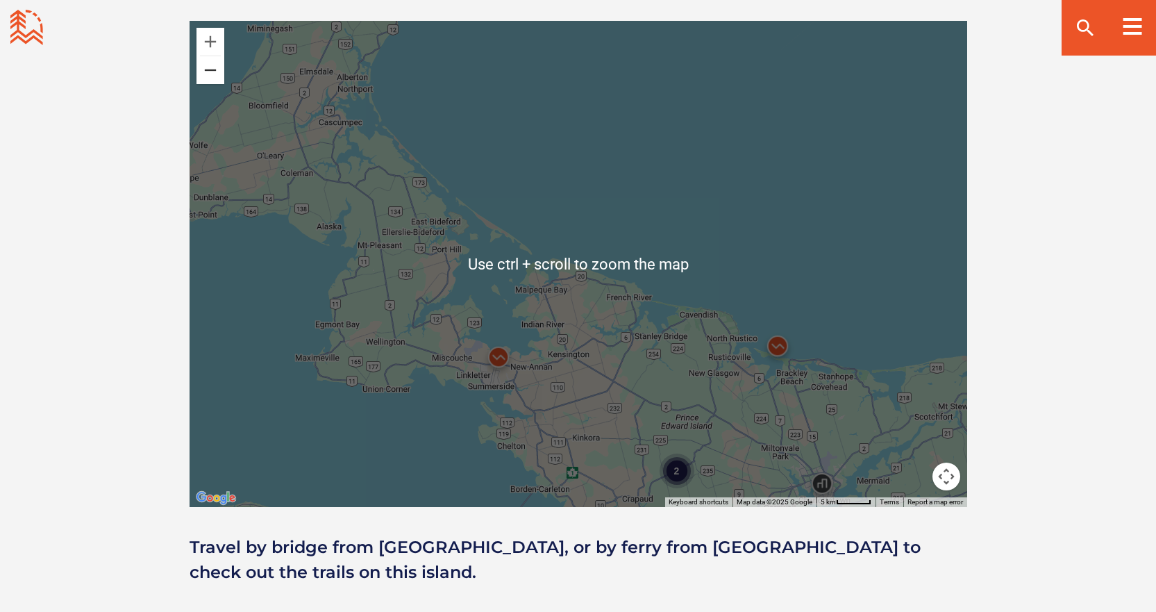
click at [206, 67] on button "Zoom out" at bounding box center [211, 70] width 28 height 28
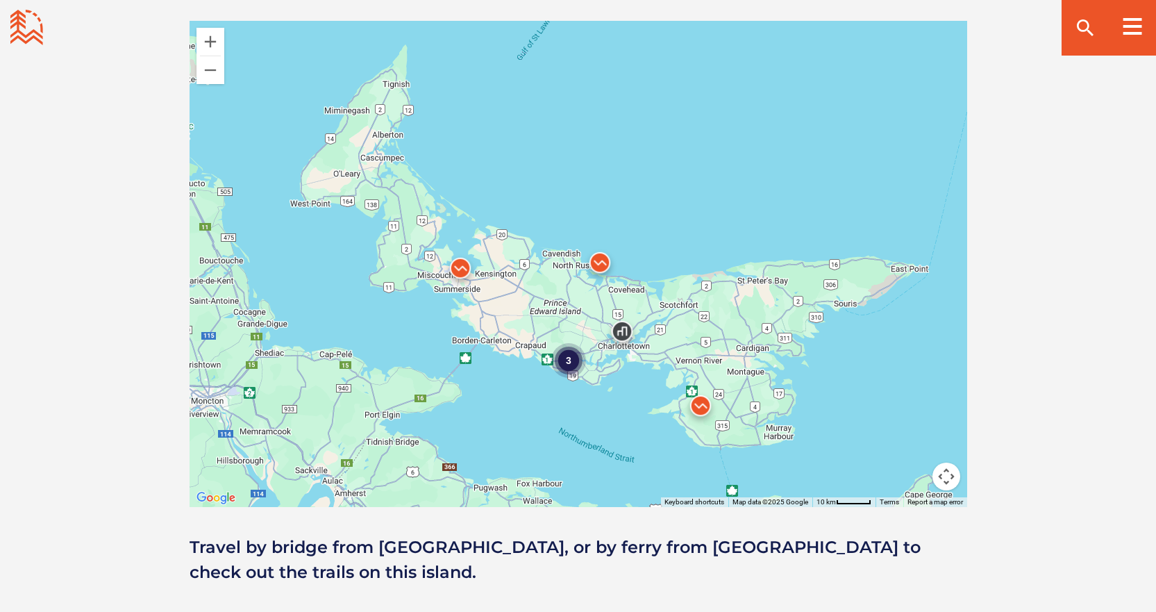
drag, startPoint x: 818, startPoint y: 381, endPoint x: 658, endPoint y: 322, distance: 170.7
click at [724, 340] on div "3" at bounding box center [579, 264] width 778 height 486
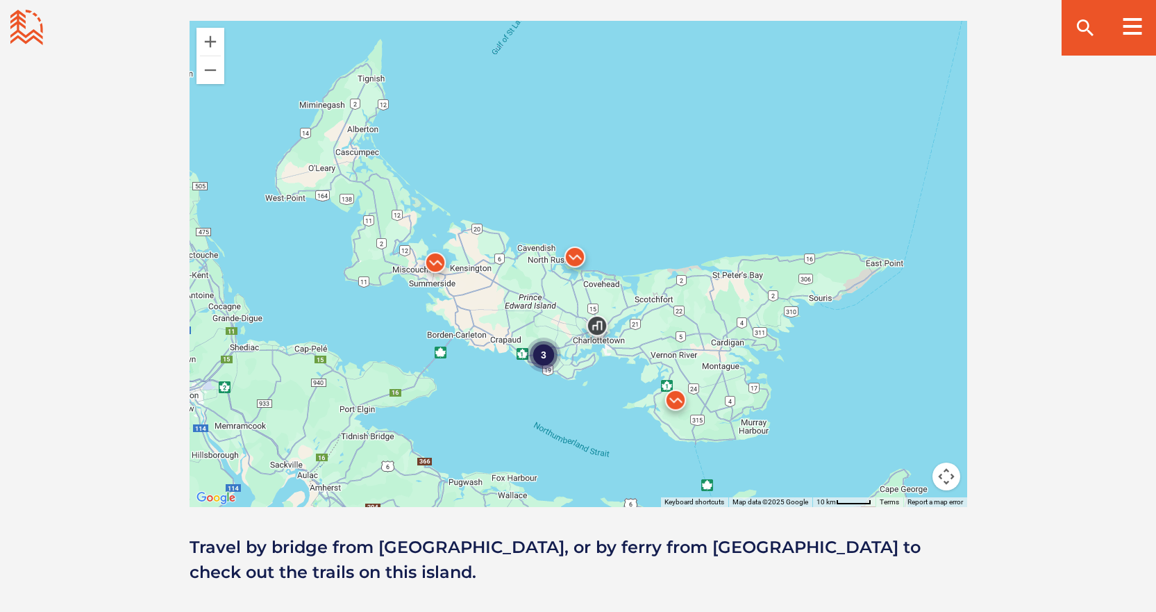
click at [573, 256] on img at bounding box center [575, 261] width 42 height 42
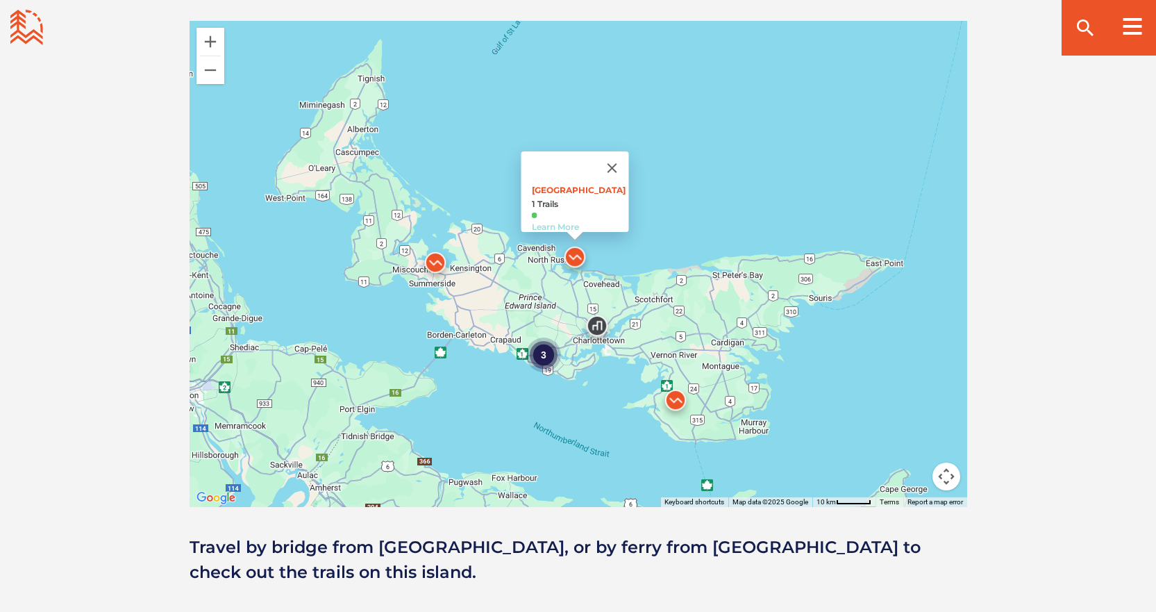
click at [553, 222] on link "Learn More" at bounding box center [554, 227] width 47 height 10
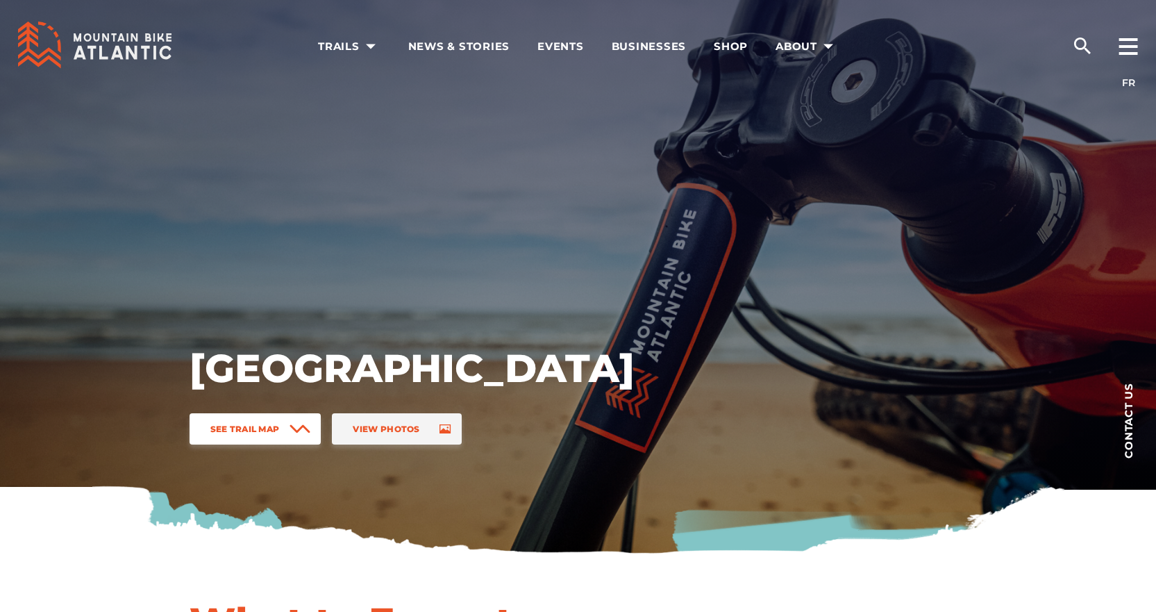
click at [277, 429] on span "See Trail Map" at bounding box center [244, 429] width 69 height 10
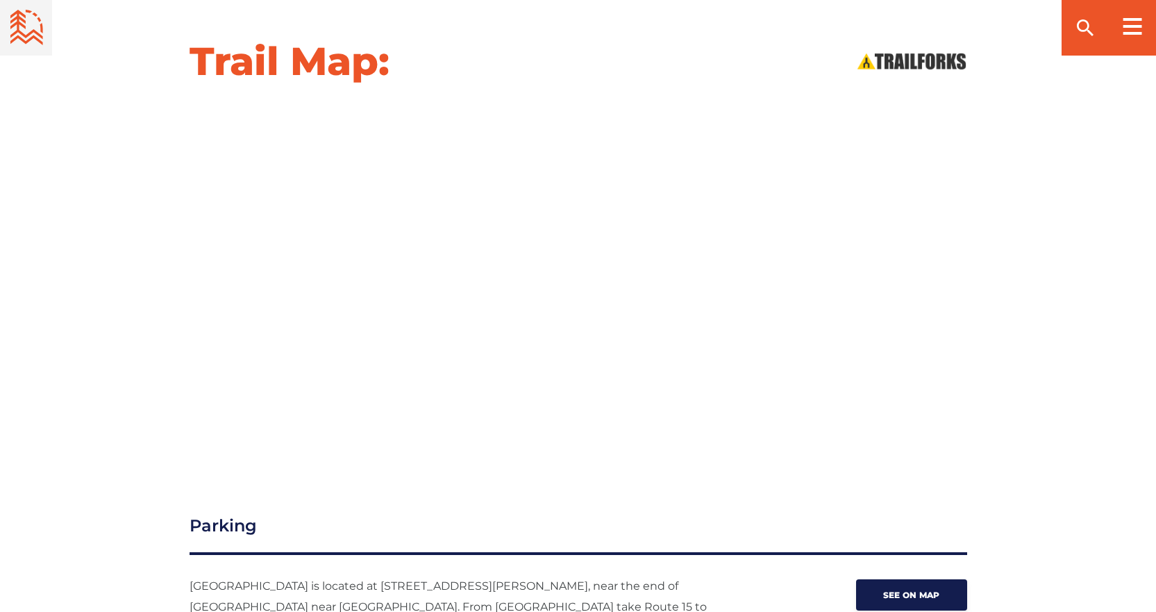
scroll to position [1539, 0]
